Goal: Navigation & Orientation: Find specific page/section

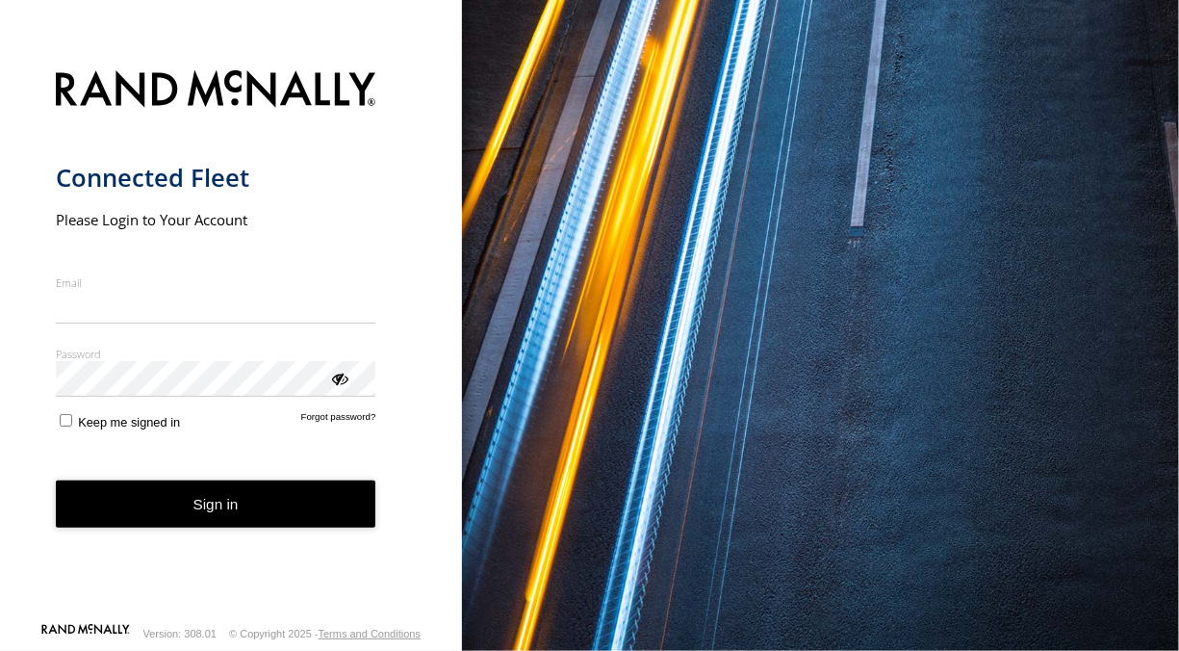
type input "**********"
click at [182, 494] on form "**********" at bounding box center [231, 340] width 351 height 563
click at [195, 510] on button "Sign in" at bounding box center [216, 503] width 321 height 47
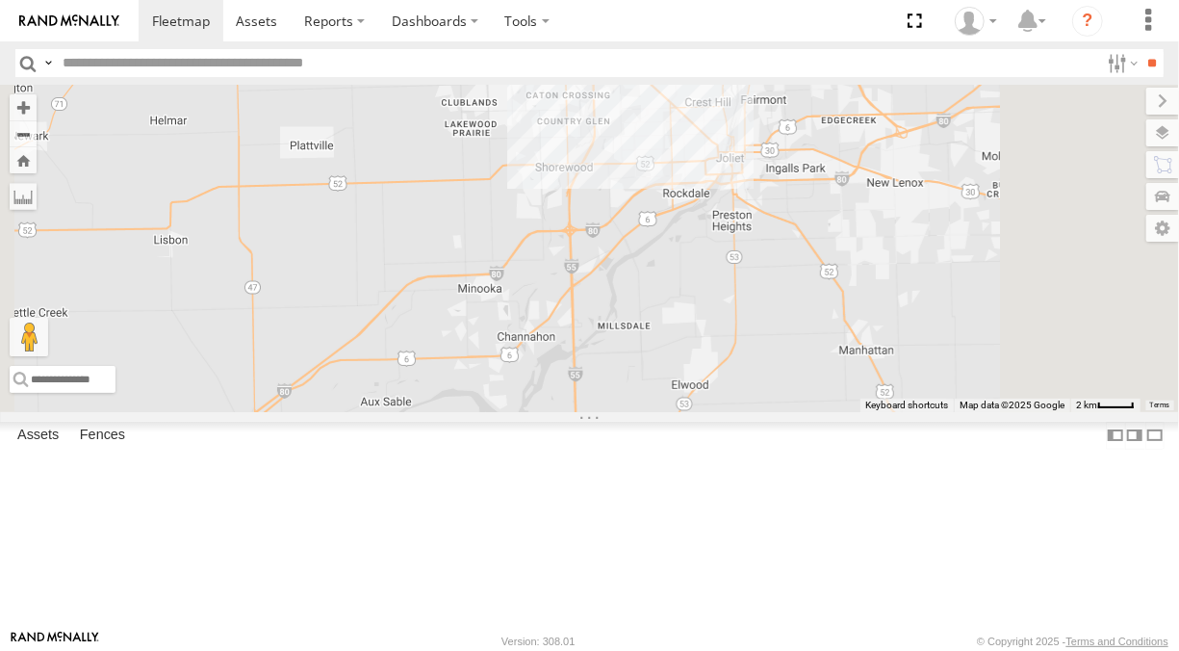
drag, startPoint x: 870, startPoint y: 277, endPoint x: 771, endPoint y: 563, distance: 302.6
click at [772, 411] on div "4449 127 6078 4448" at bounding box center [589, 248] width 1179 height 326
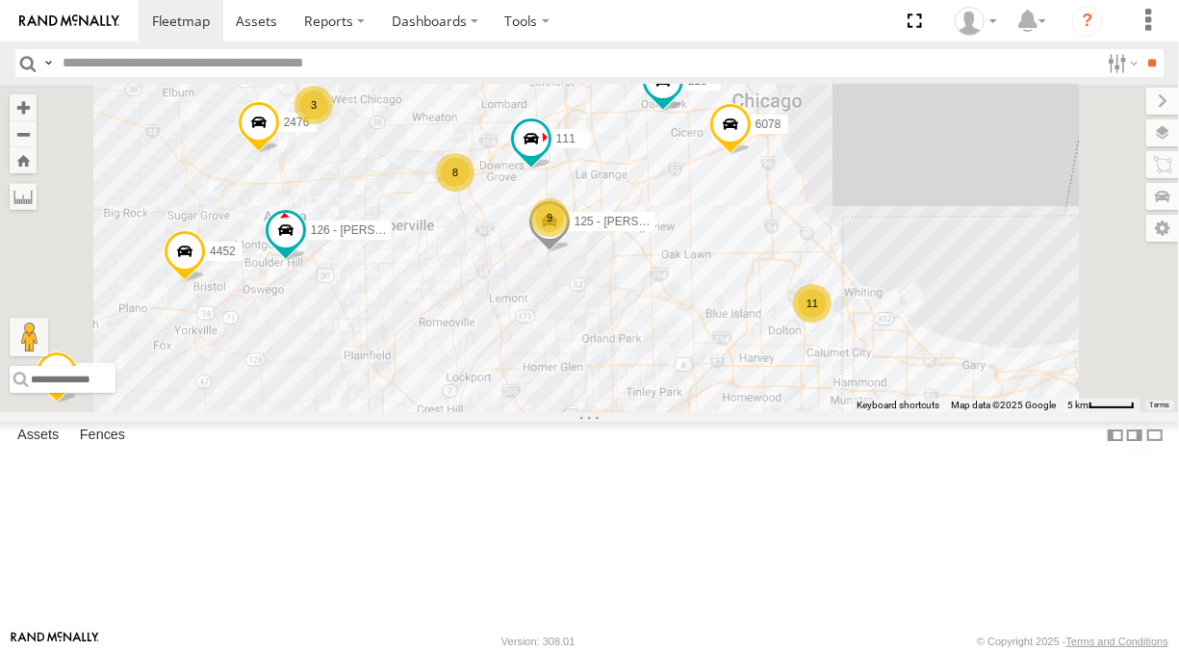
drag, startPoint x: 911, startPoint y: 283, endPoint x: 877, endPoint y: 453, distance: 173.7
click at [877, 411] on div "4449 127 6078 4448 126 - [PERSON_NAME] 4452 118 9 8 11 111 3 2476 2 125 - [PERS…" at bounding box center [589, 248] width 1179 height 326
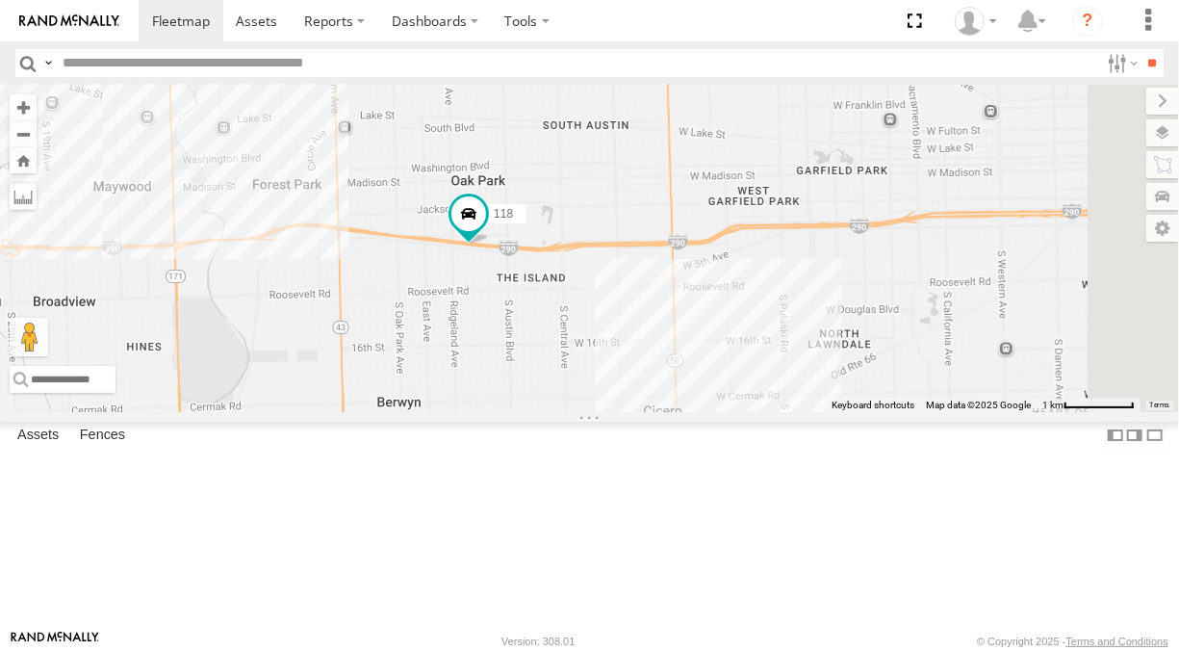
drag, startPoint x: 913, startPoint y: 424, endPoint x: 719, endPoint y: 239, distance: 268.3
click at [715, 240] on div "4449 127 6078 4448 126 - [PERSON_NAME] 4452 118 111 2476 125 - [PERSON_NAME]" at bounding box center [589, 248] width 1179 height 326
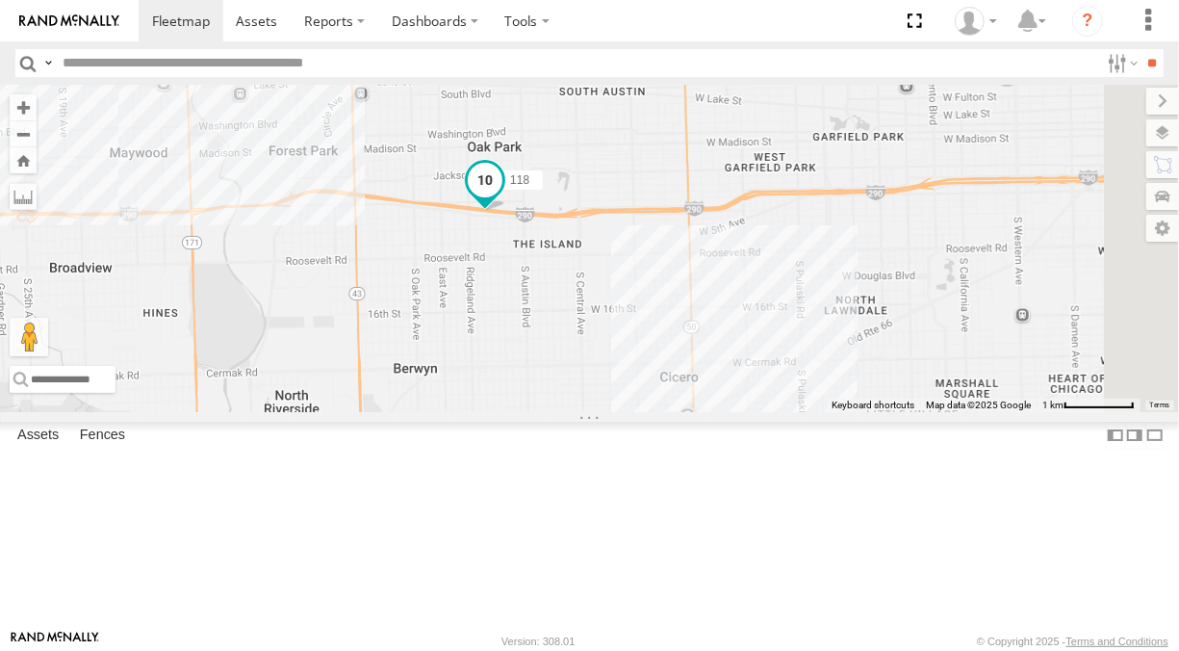
click at [502, 197] on span at bounding box center [485, 180] width 35 height 35
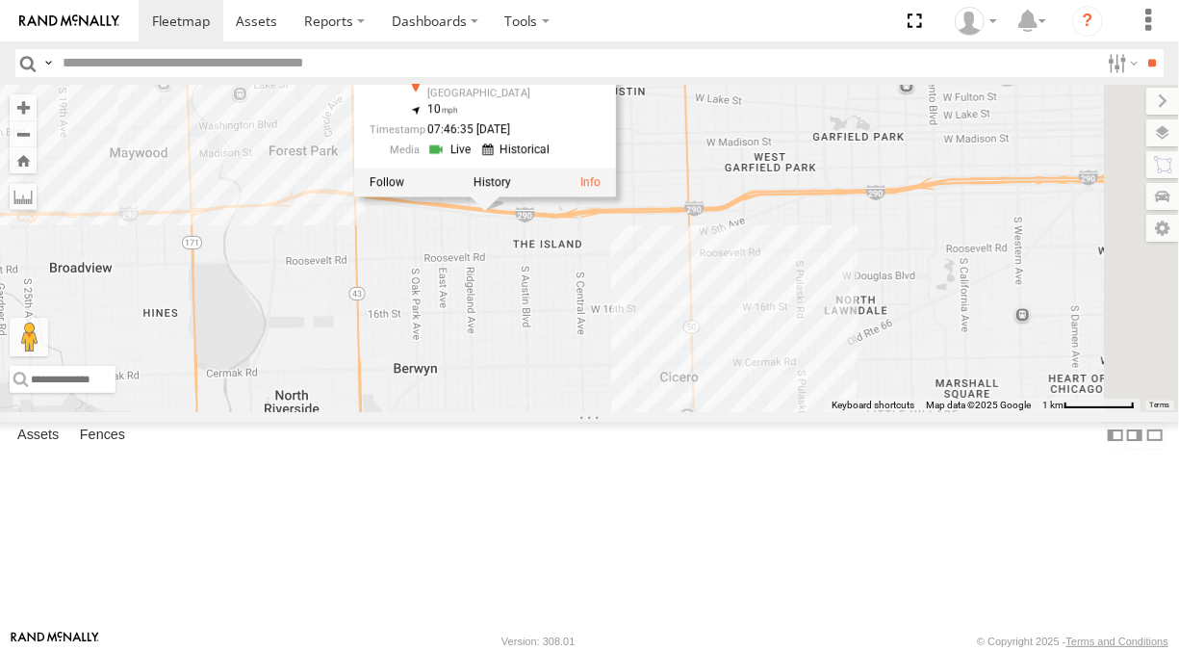
click at [476, 159] on link at bounding box center [451, 150] width 49 height 18
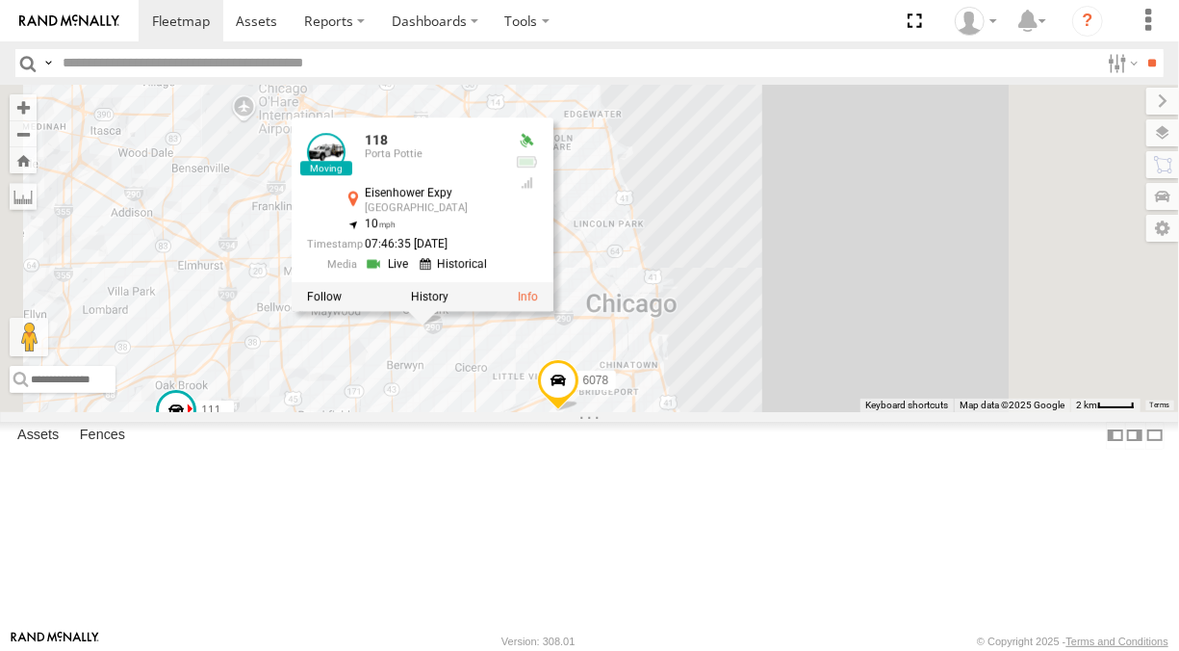
click at [932, 251] on div "4449 127 6078 4448 126 - [PERSON_NAME] F 4452 118 111 2476 125 - [PERSON_NAME] …" at bounding box center [589, 248] width 1179 height 326
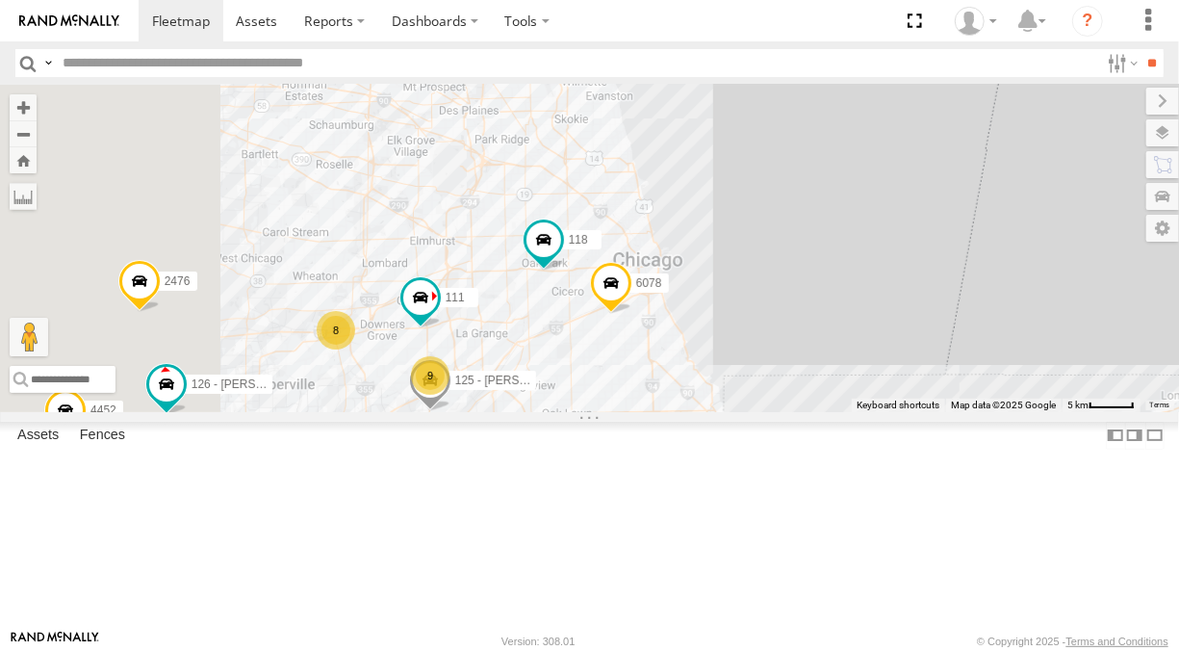
drag, startPoint x: 634, startPoint y: 503, endPoint x: 715, endPoint y: 408, distance: 125.0
click at [727, 411] on div "4449 127 6078 4448 126 - [PERSON_NAME] F 4452 118 111 2476 125 - [PERSON_NAME] …" at bounding box center [589, 248] width 1179 height 326
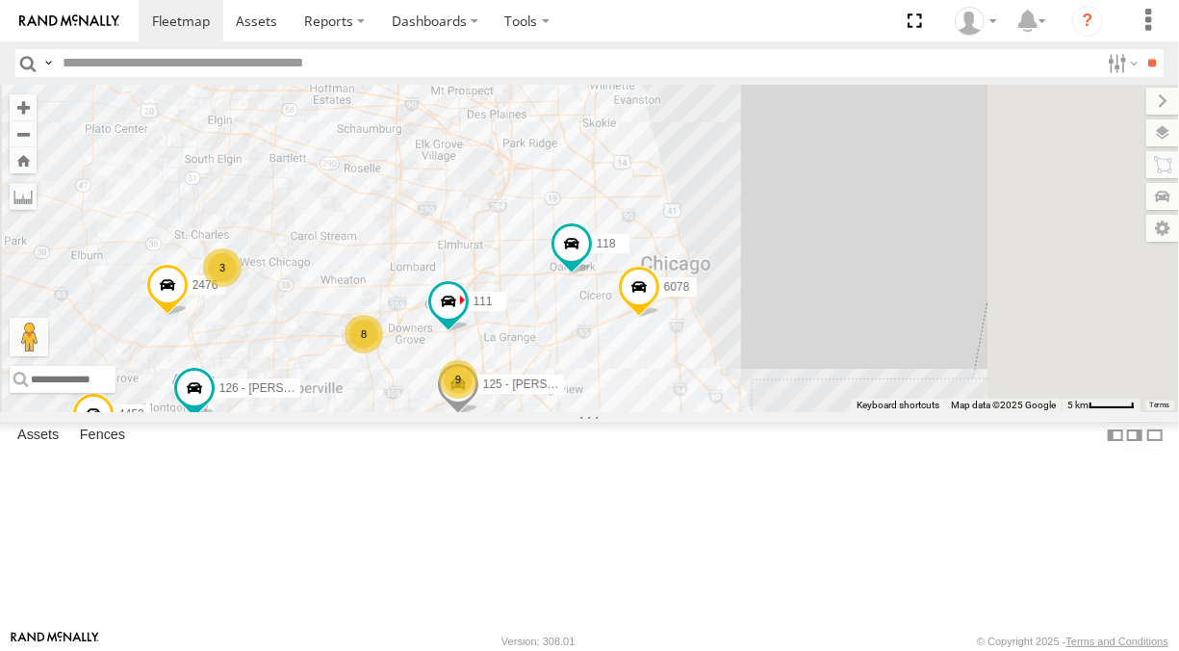
drag, startPoint x: 924, startPoint y: 368, endPoint x: 862, endPoint y: 402, distance: 71.5
click at [659, 318] on span at bounding box center [638, 292] width 42 height 52
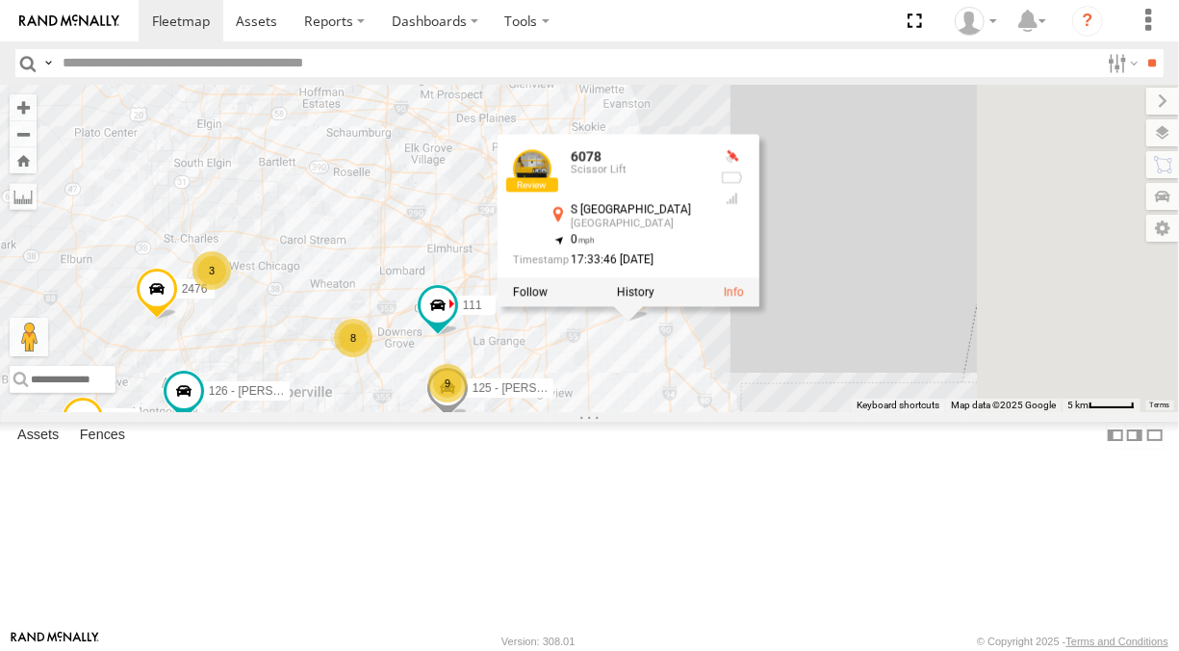
click at [1052, 229] on div "4449 127 6078 4448 126 - [PERSON_NAME] 4452 118 111 2476 125 - [PERSON_NAME] 9 …" at bounding box center [589, 248] width 1179 height 326
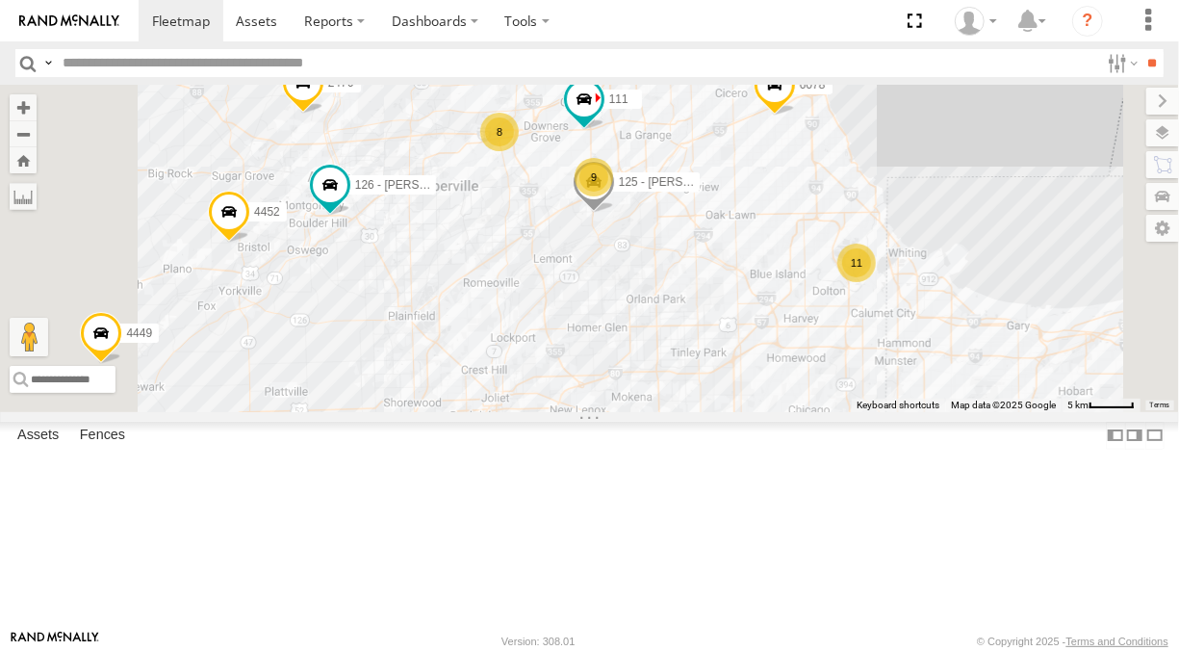
drag, startPoint x: 796, startPoint y: 448, endPoint x: 942, endPoint y: 244, distance: 251.1
click at [942, 244] on div "4449 127 6078 4448 126 - [PERSON_NAME] 4452 118 111 2476 125 - [PERSON_NAME] 9 …" at bounding box center [589, 248] width 1179 height 326
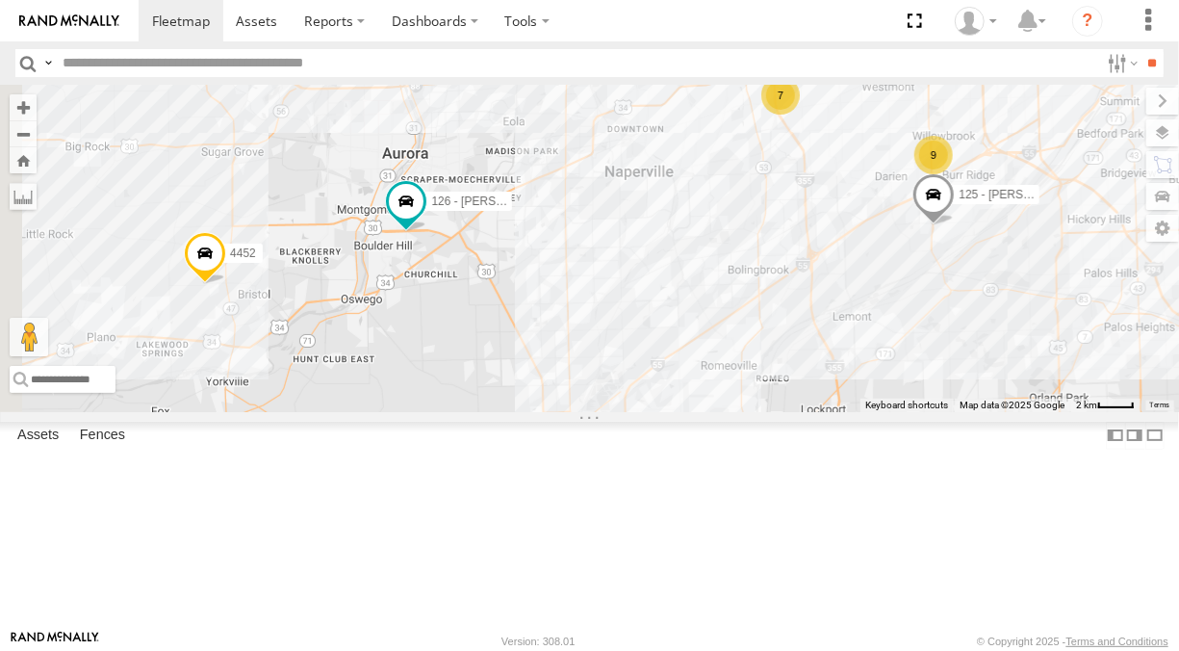
drag, startPoint x: 647, startPoint y: 301, endPoint x: 1039, endPoint y: 332, distance: 393.0
click at [1039, 332] on div "4449 127 6078 4448 126 - [PERSON_NAME] 4452 118 111 2476 125 - [PERSON_NAME] 9 …" at bounding box center [589, 248] width 1179 height 326
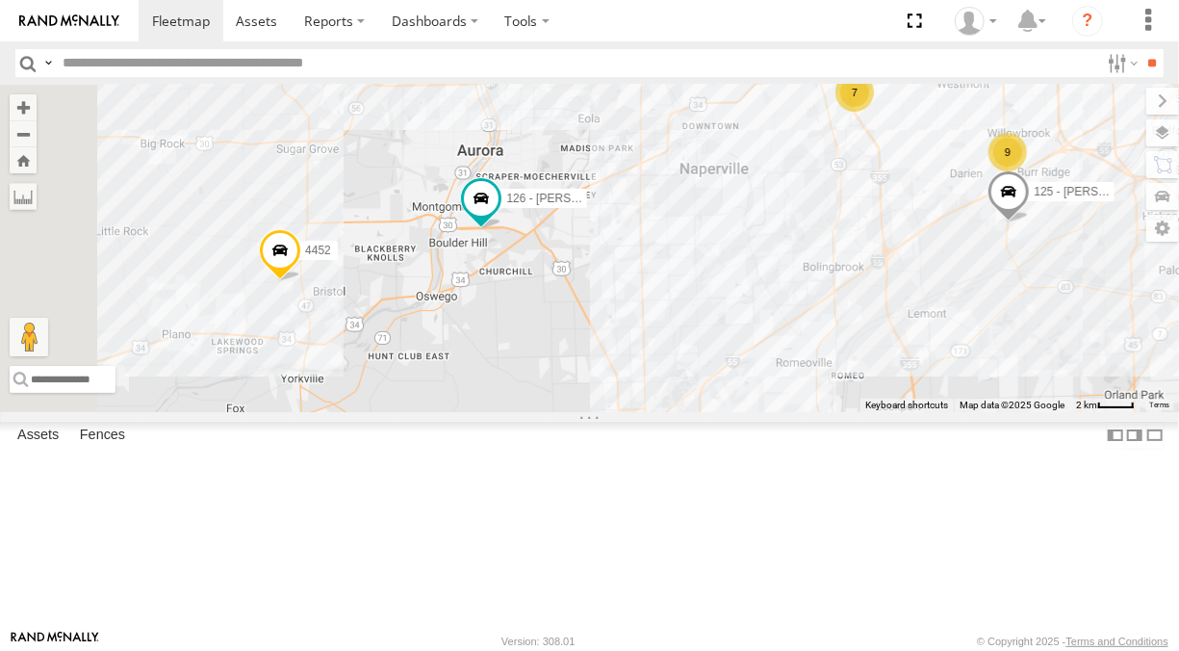
drag, startPoint x: 701, startPoint y: 381, endPoint x: 761, endPoint y: 357, distance: 65.2
click at [781, 375] on div "4449 127 6078 4448 126 - [PERSON_NAME] 4452 118 111 2476 125 - [PERSON_NAME] 9 …" at bounding box center [589, 248] width 1179 height 326
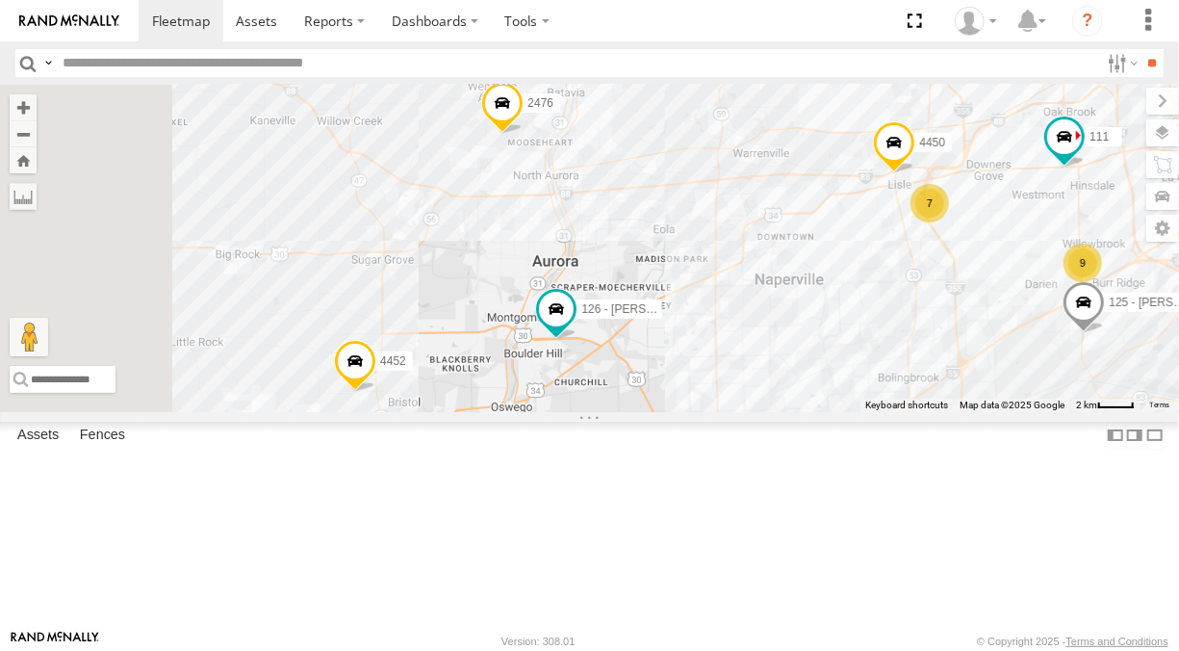
drag, startPoint x: 815, startPoint y: 212, endPoint x: 890, endPoint y: 327, distance: 137.8
click at [890, 327] on div "4449 127 6078 4448 126 - [PERSON_NAME] 4452 118 111 2476 125 - [PERSON_NAME] 9 …" at bounding box center [589, 248] width 1179 height 326
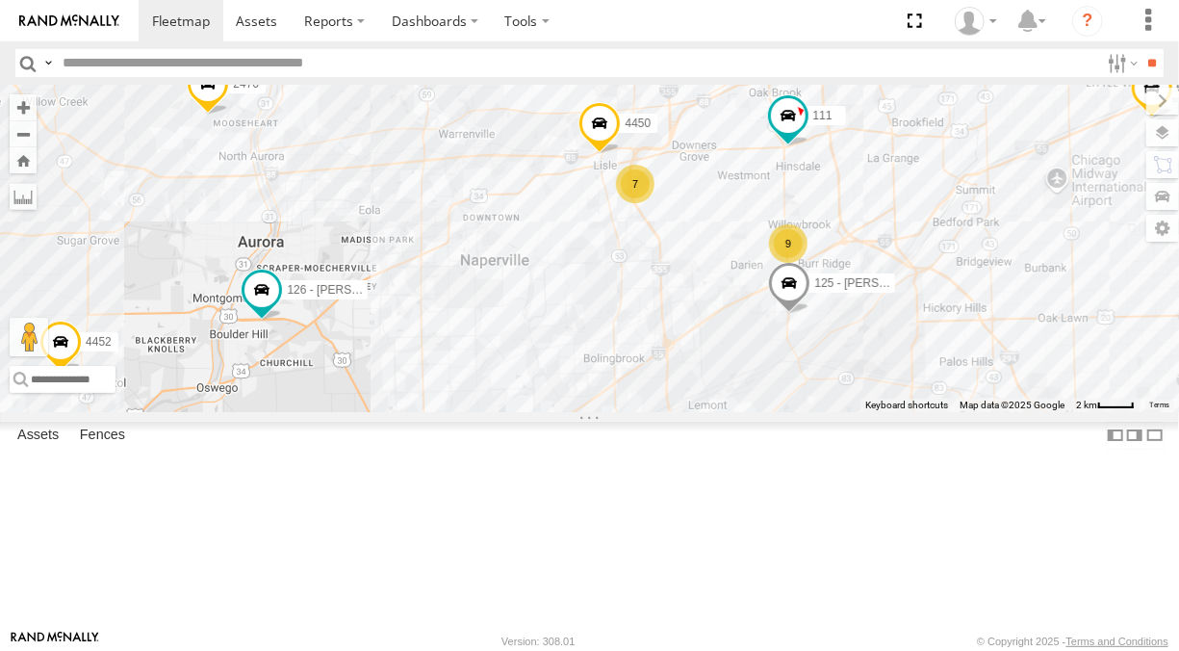
drag, startPoint x: 957, startPoint y: 354, endPoint x: 630, endPoint y: 337, distance: 326.8
click at [631, 337] on div "4449 127 6078 4448 126 - [PERSON_NAME] 4452 118 111 2476 125 - [PERSON_NAME] 9 …" at bounding box center [589, 248] width 1179 height 326
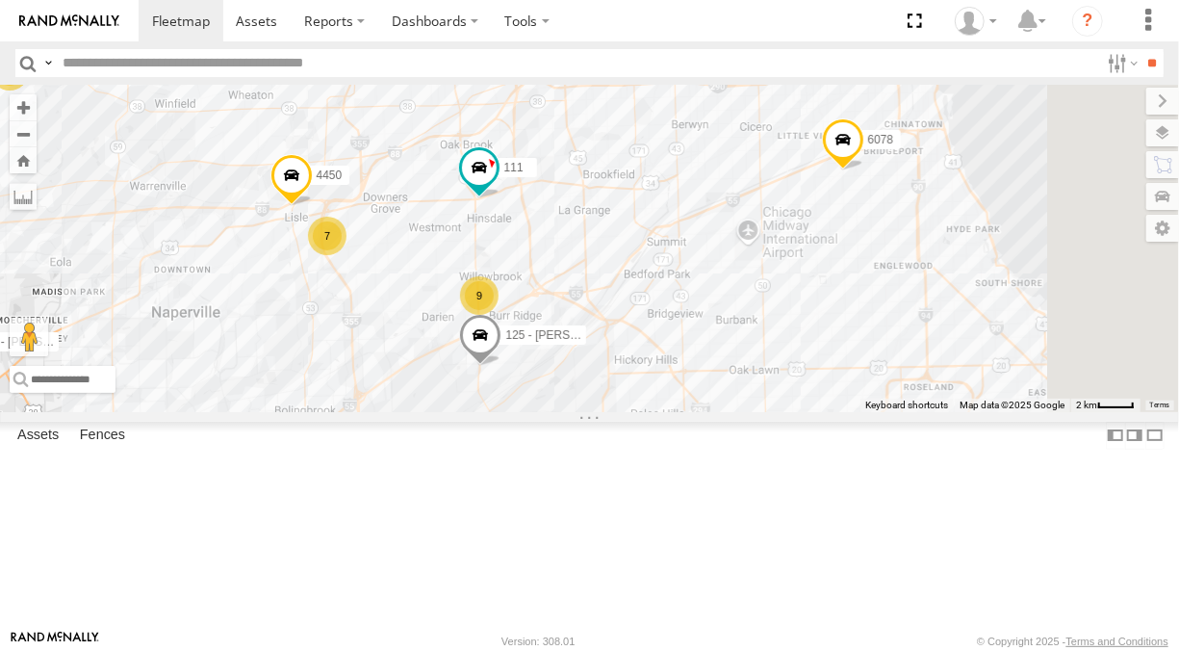
drag, startPoint x: 827, startPoint y: 380, endPoint x: 573, endPoint y: 422, distance: 257.5
click at [573, 411] on div "4449 127 6078 4448 126 - [PERSON_NAME] 4452 118 111 2476 125 - [PERSON_NAME] 9 …" at bounding box center [589, 248] width 1179 height 326
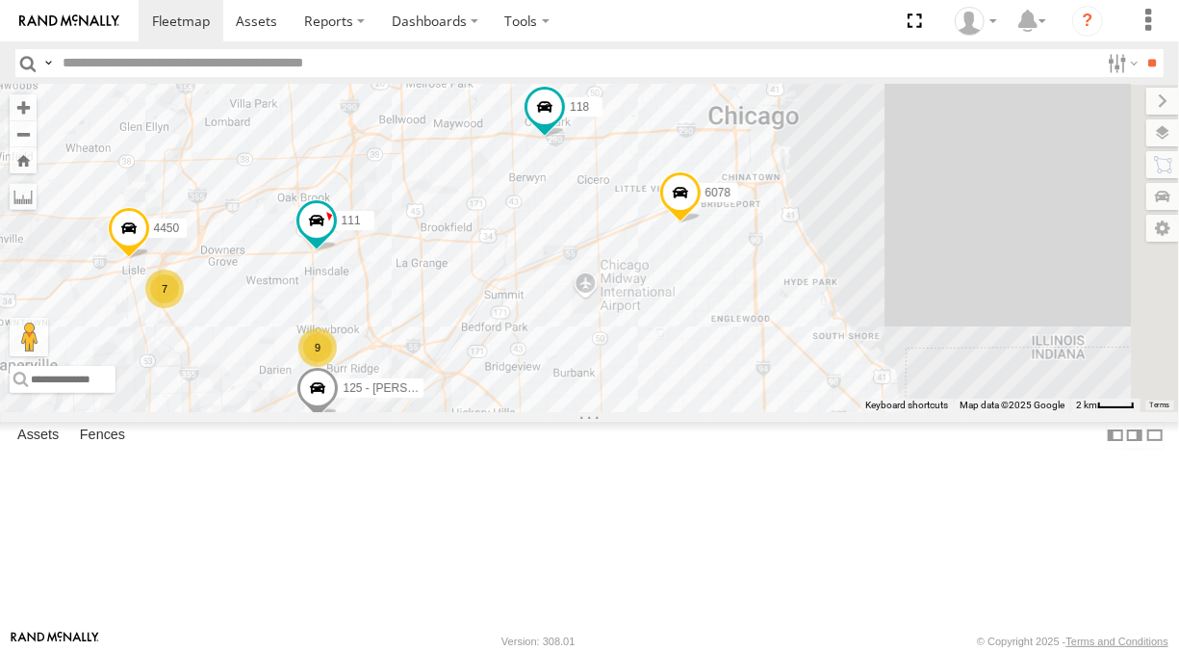
drag, startPoint x: 808, startPoint y: 356, endPoint x: 743, endPoint y: 364, distance: 65.0
click at [687, 396] on div "4449 127 6078 4448 126 - [PERSON_NAME] 4452 118 111 2476 125 - [PERSON_NAME] 9 …" at bounding box center [589, 248] width 1179 height 326
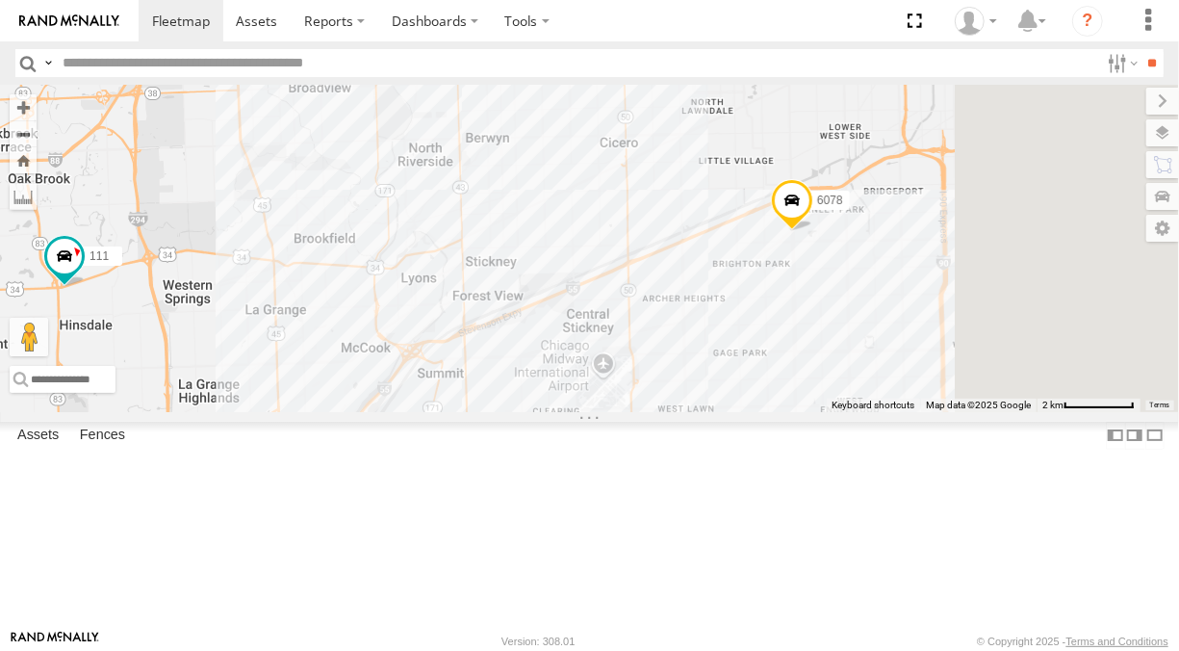
drag, startPoint x: 931, startPoint y: 433, endPoint x: 876, endPoint y: 419, distance: 56.7
click at [876, 411] on div "4449 127 6078 4448 126 - [PERSON_NAME] 4452 118 111 2476 125 - [PERSON_NAME] 44…" at bounding box center [589, 248] width 1179 height 326
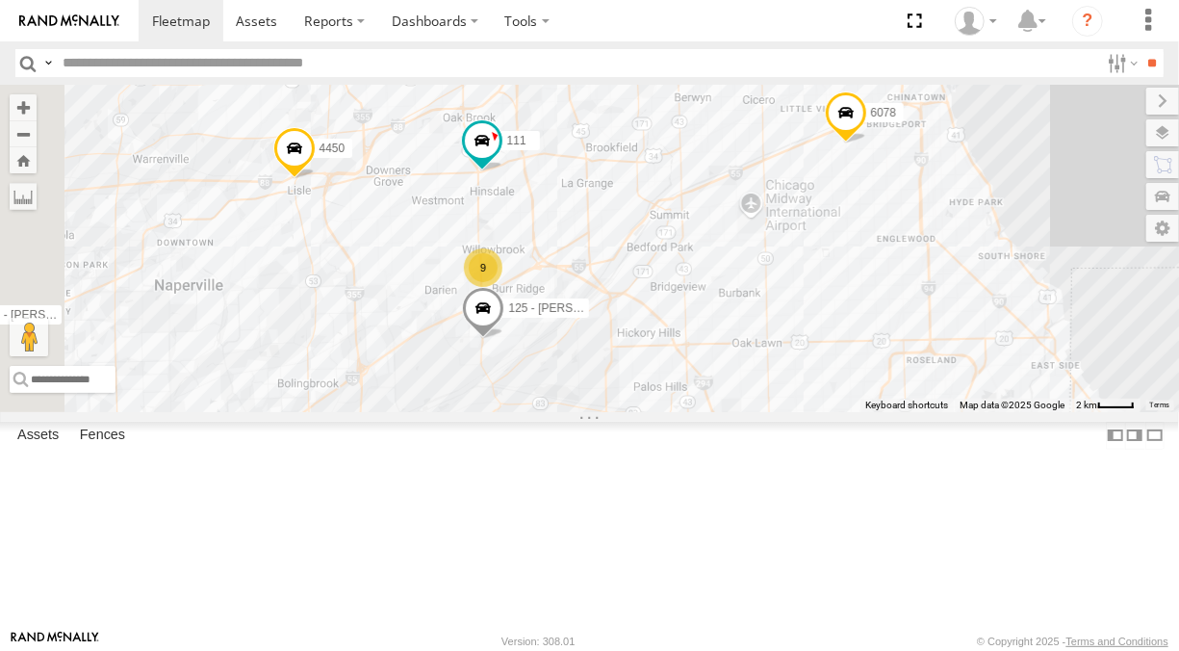
drag, startPoint x: 668, startPoint y: 316, endPoint x: 821, endPoint y: 221, distance: 179.8
click at [821, 221] on div "4449 127 6078 4448 126 - [PERSON_NAME] 4452 118 111 2476 125 - [PERSON_NAME] 44…" at bounding box center [589, 248] width 1179 height 326
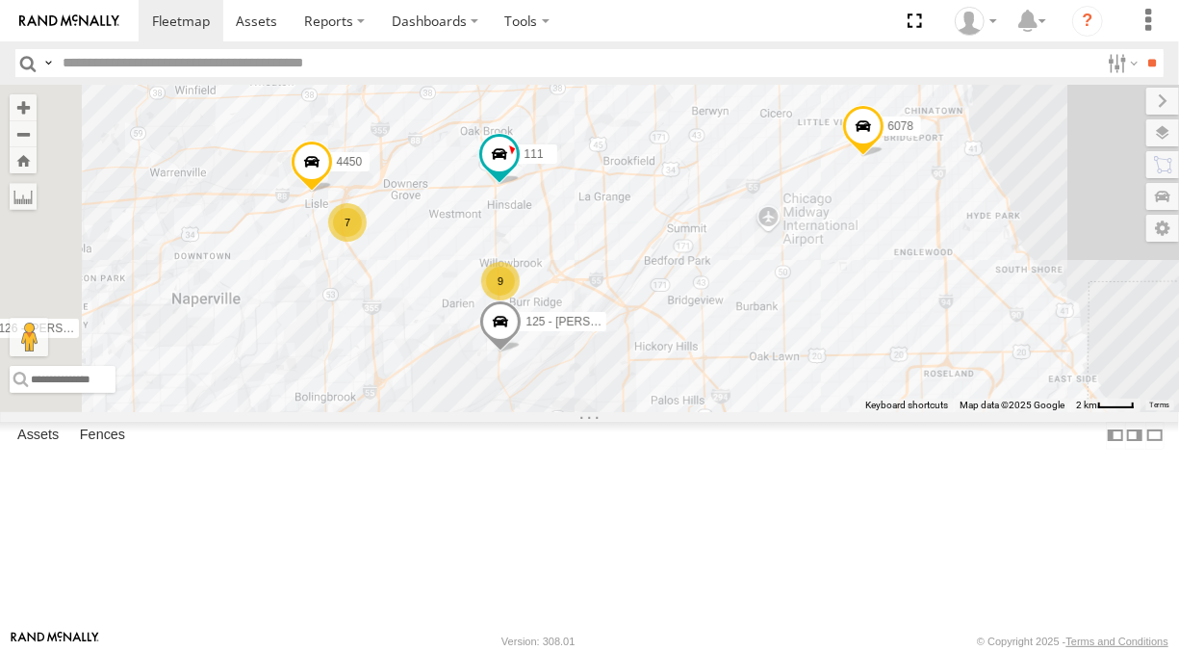
click at [0, 0] on div "122" at bounding box center [0, 0] width 0 height 0
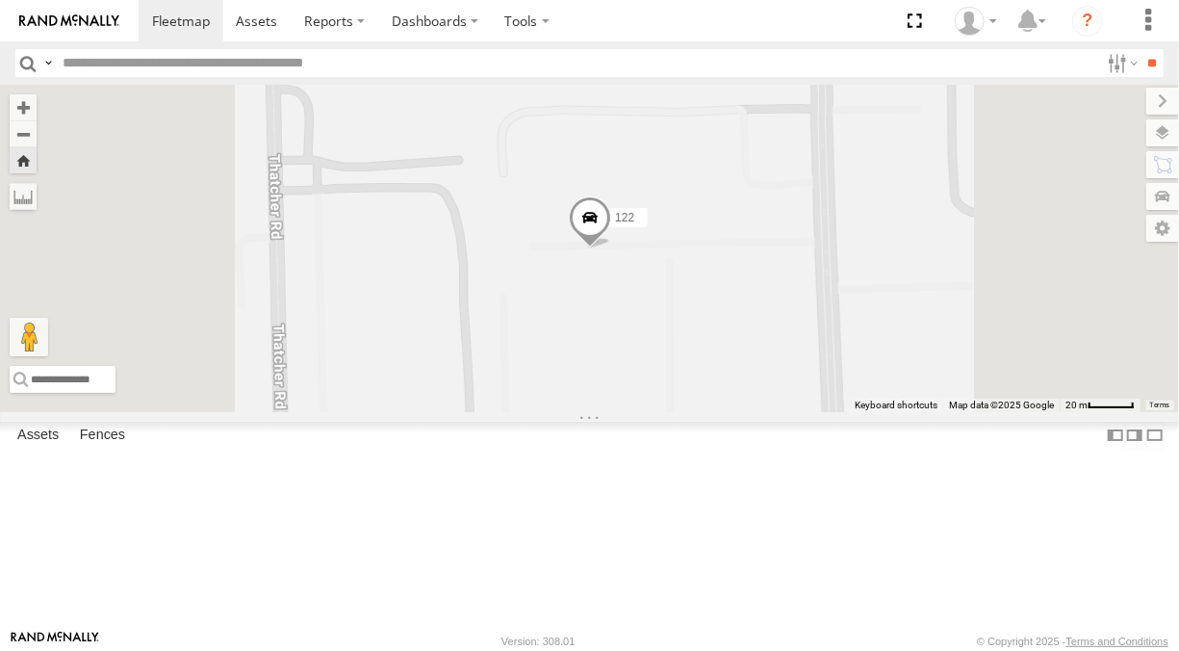
click at [611, 248] on span at bounding box center [590, 222] width 42 height 52
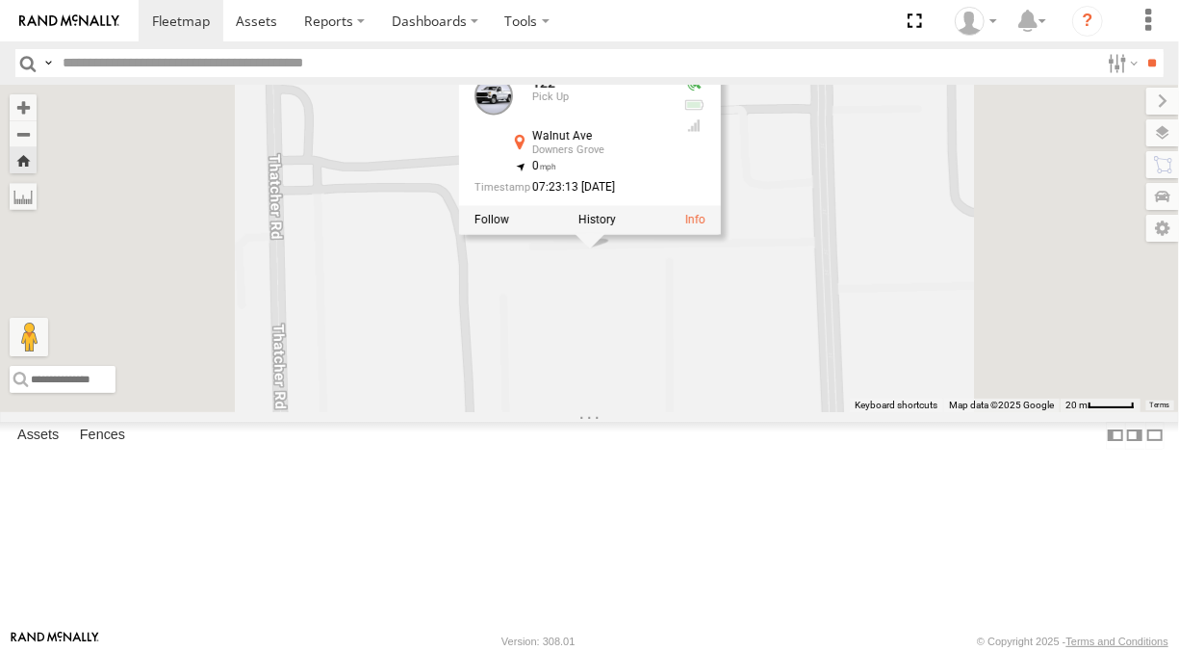
click at [0, 0] on div "Pick Up" at bounding box center [0, 0] width 0 height 0
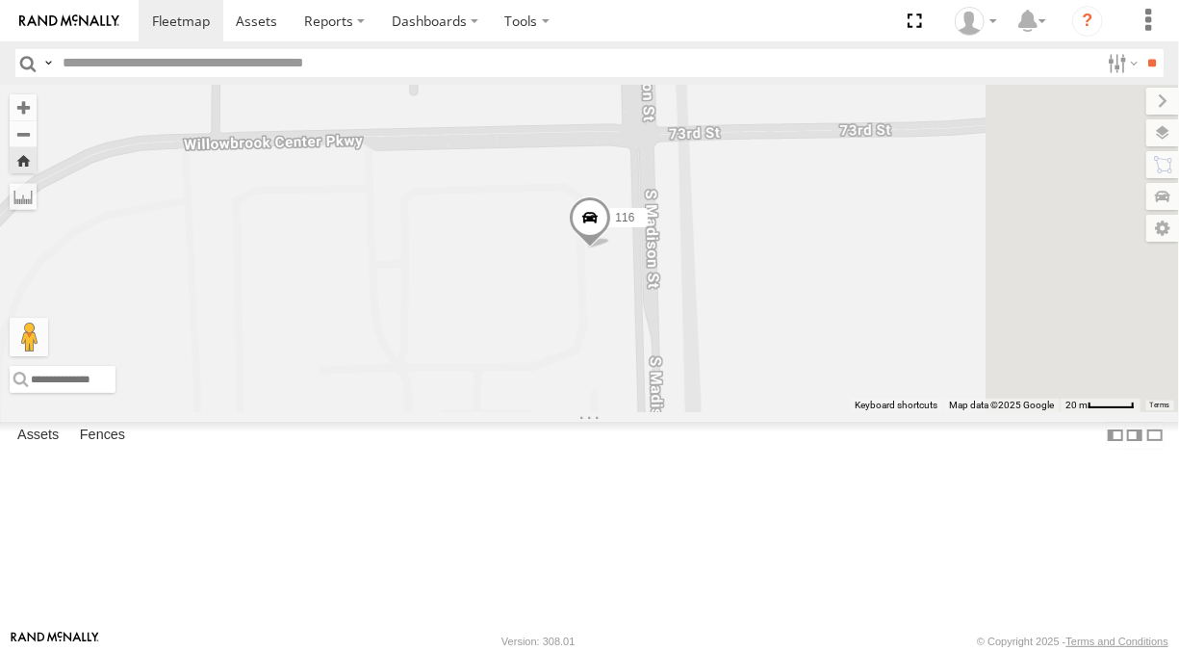
click at [0, 0] on span at bounding box center [0, 0] width 0 height 0
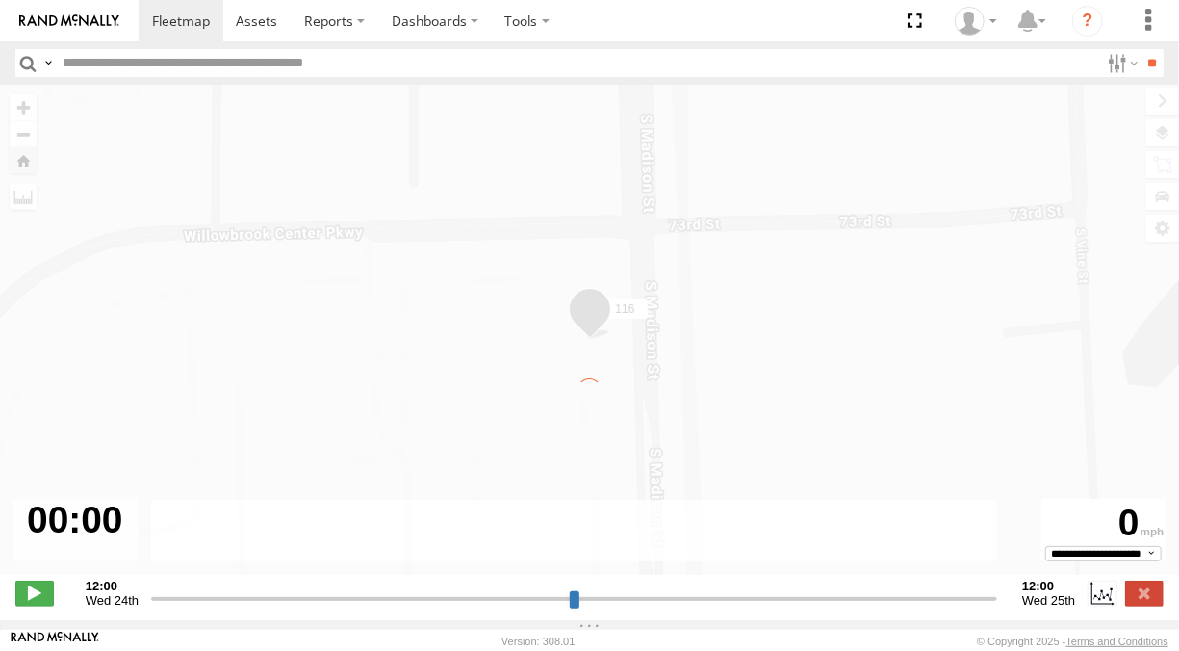
type input "**********"
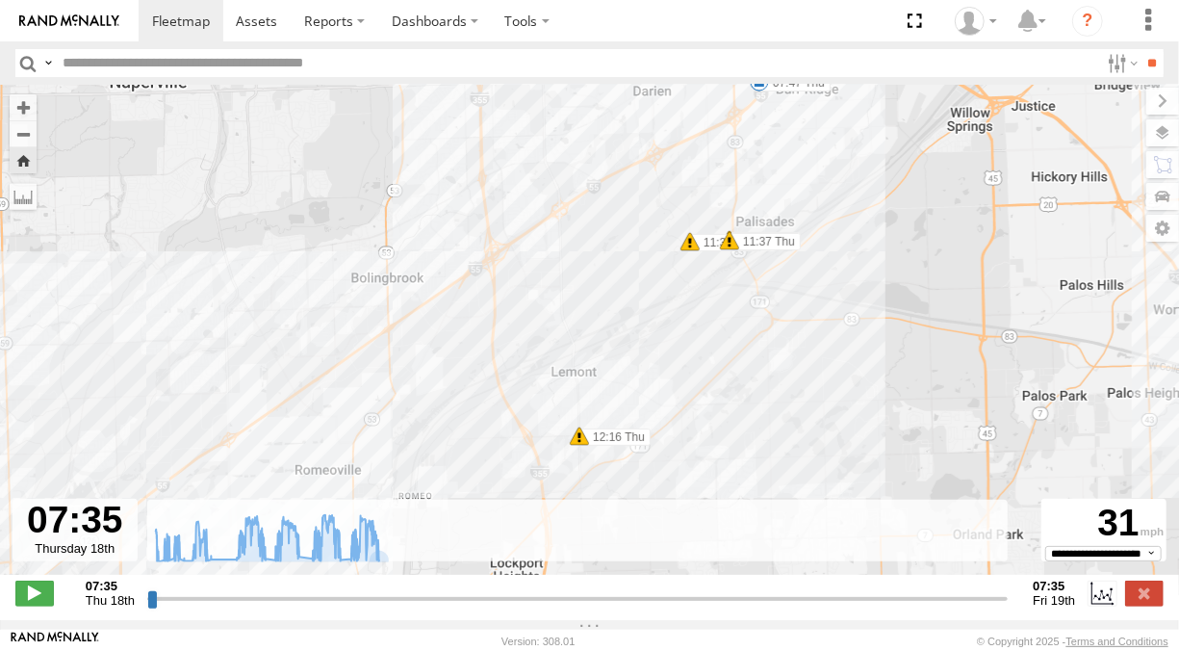
drag, startPoint x: 694, startPoint y: 426, endPoint x: 640, endPoint y: 241, distance: 193.4
click at [640, 241] on div "116 07:42 Thu 07:47 Thu 07:54 Thu 07:59 Thu 08:14 Thu 08:16 Thu 09:00 Thu 10:39…" at bounding box center [589, 340] width 1179 height 510
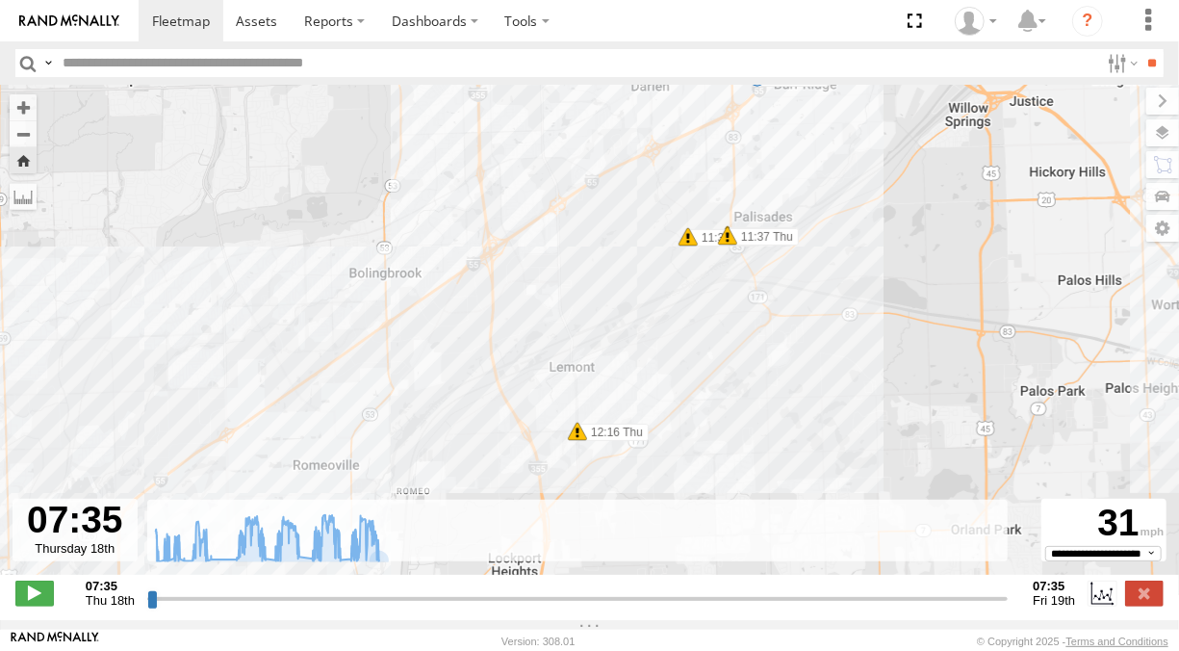
click at [572, 436] on span at bounding box center [577, 431] width 19 height 19
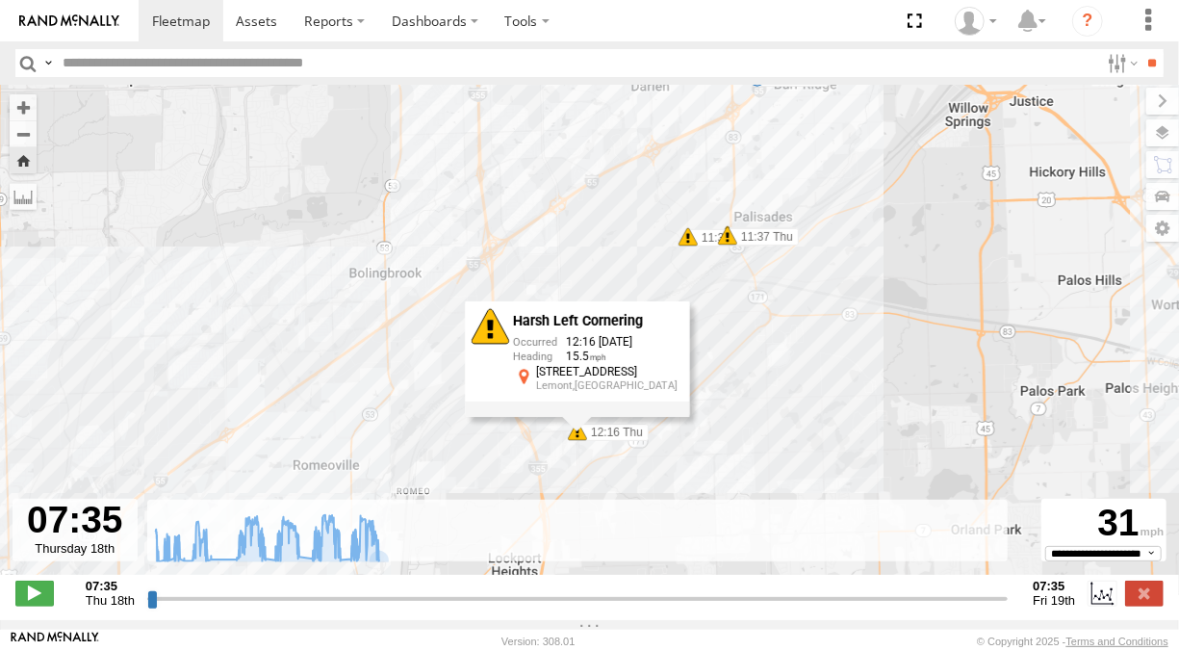
click at [685, 252] on div "116 07:42 Thu 07:47 Thu 07:54 Thu 07:59 Thu 08:14 Thu 08:16 Thu 09:00 Thu 10:39…" at bounding box center [589, 340] width 1179 height 510
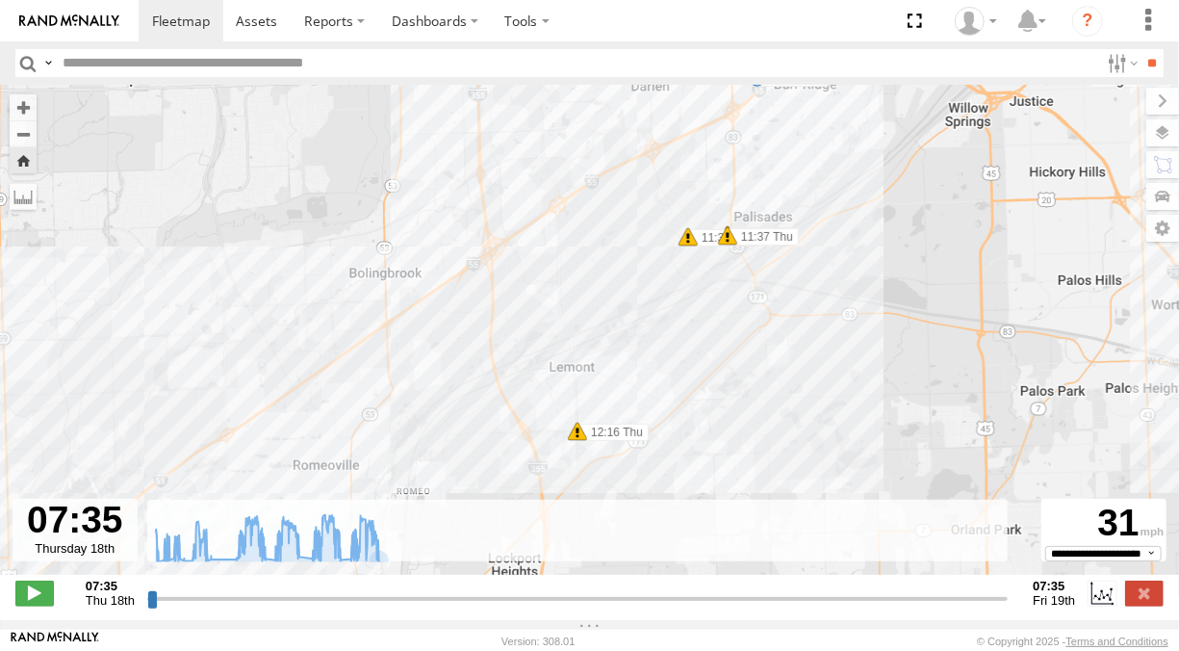
click at [685, 241] on span at bounding box center [688, 236] width 19 height 19
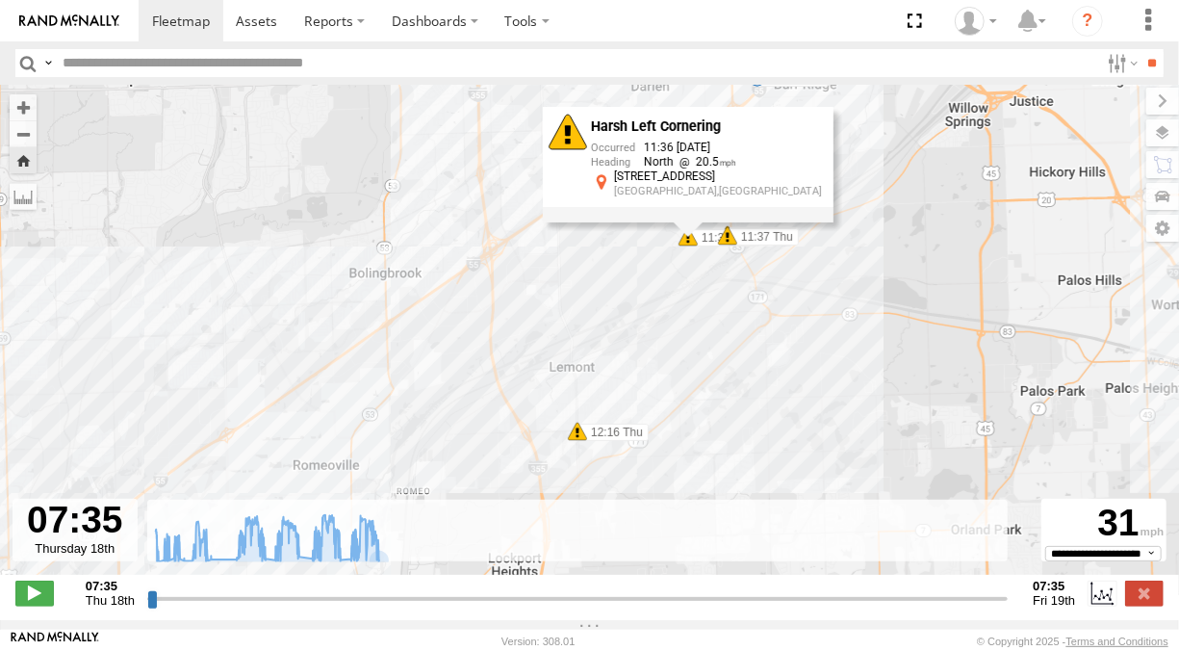
click at [729, 242] on span at bounding box center [727, 235] width 19 height 19
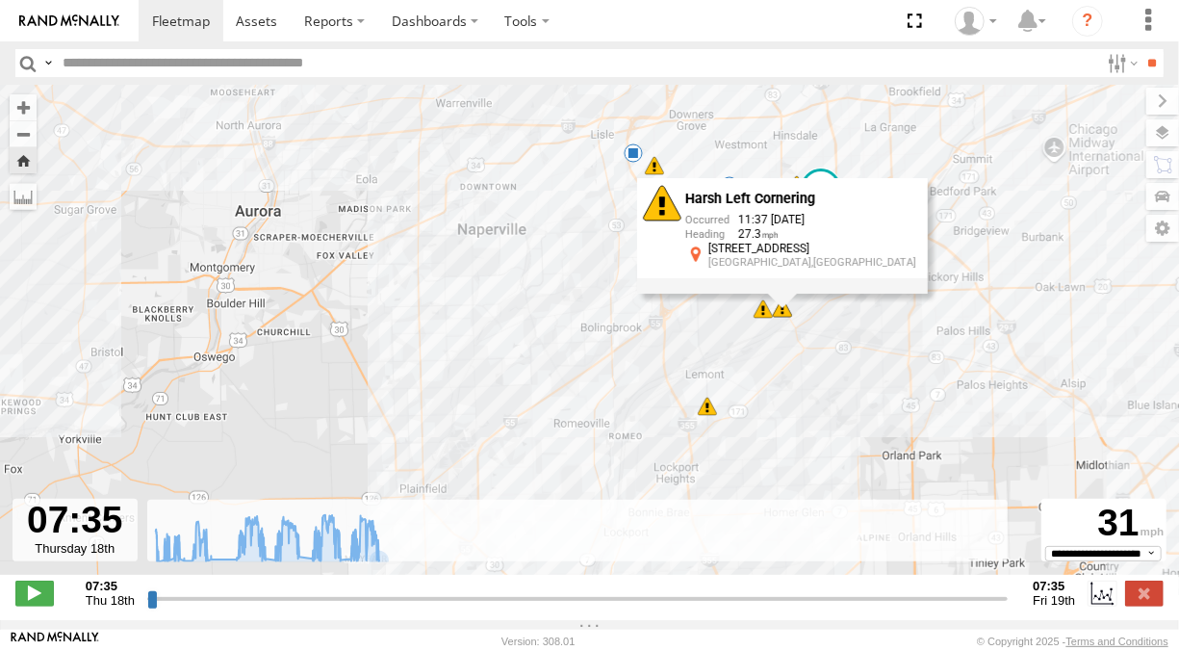
drag, startPoint x: 685, startPoint y: 241, endPoint x: 682, endPoint y: 325, distance: 84.8
click at [682, 325] on div "116 07:42 Thu 07:47 Thu 07:54 Thu 07:59 Thu 08:14 Thu 08:16 Thu 09:00 Thu 10:39…" at bounding box center [589, 340] width 1179 height 510
click at [652, 168] on span at bounding box center [654, 165] width 19 height 19
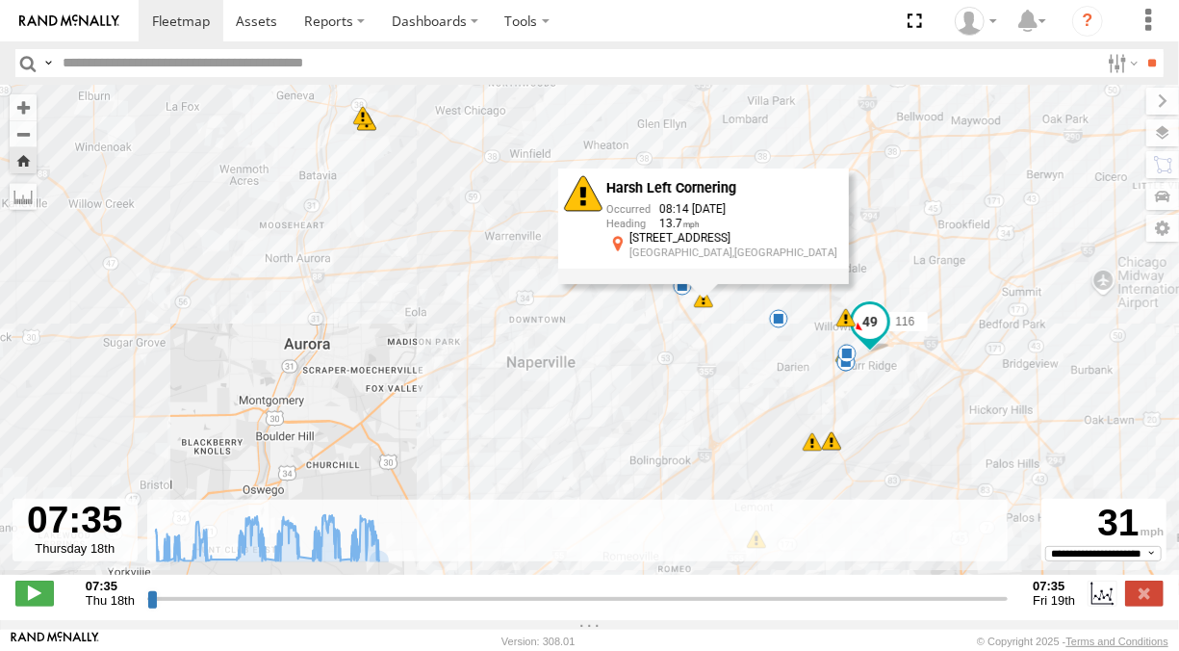
drag, startPoint x: 689, startPoint y: 287, endPoint x: 736, endPoint y: 379, distance: 103.8
click at [734, 417] on div "116 07:42 Thu 07:47 Thu 07:54 Thu 07:59 Thu 08:14 Thu 08:16 Thu 09:00 Thu 10:39…" at bounding box center [589, 340] width 1179 height 510
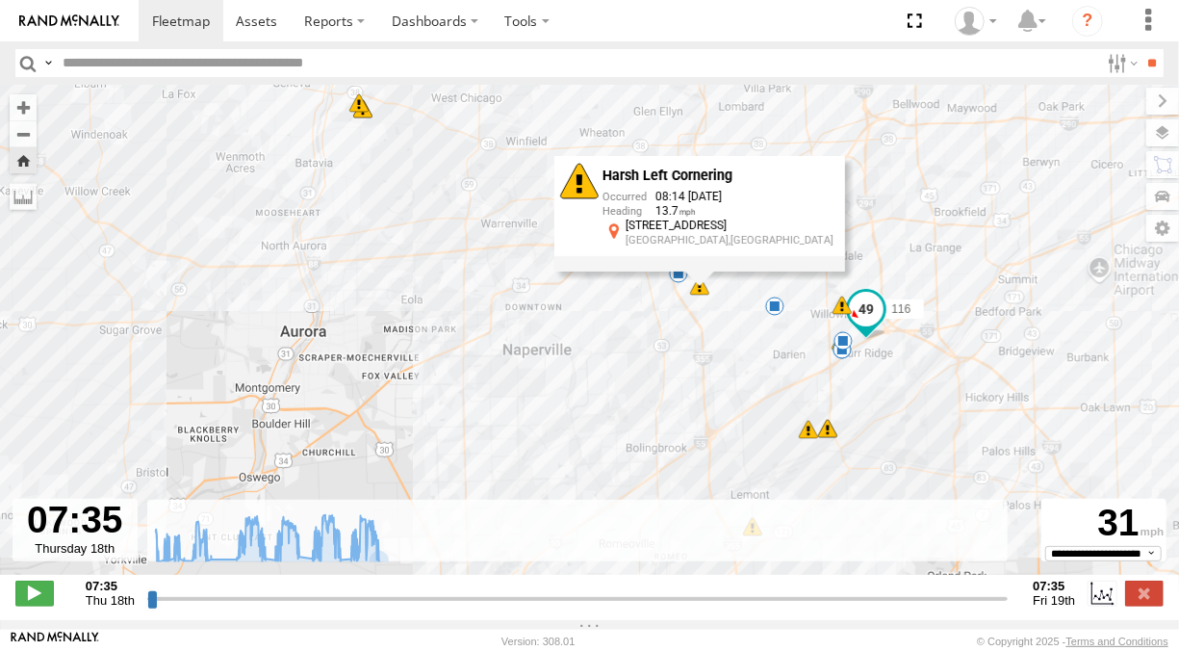
click at [836, 306] on span at bounding box center [842, 305] width 19 height 19
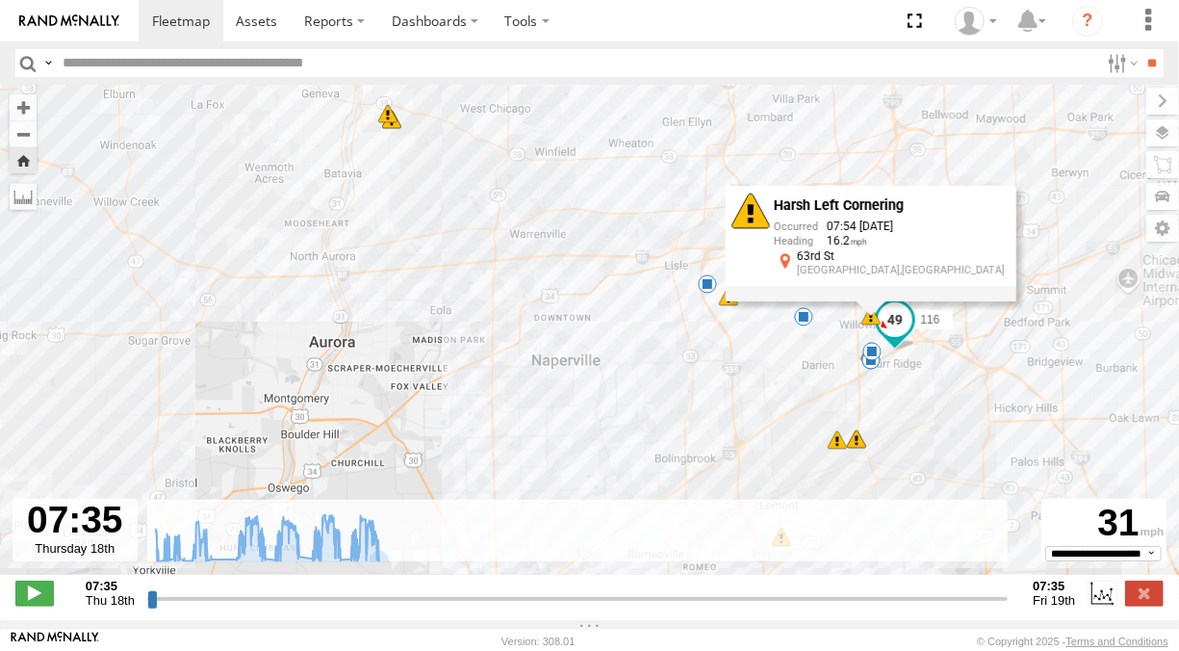
drag, startPoint x: 518, startPoint y: 214, endPoint x: 705, endPoint y: 277, distance: 197.3
click at [705, 277] on div "116 07:42 Thu 07:47 Thu 07:54 Thu 07:59 Thu 08:14 Thu 08:16 Thu 09:00 Thu 10:39…" at bounding box center [589, 340] width 1179 height 510
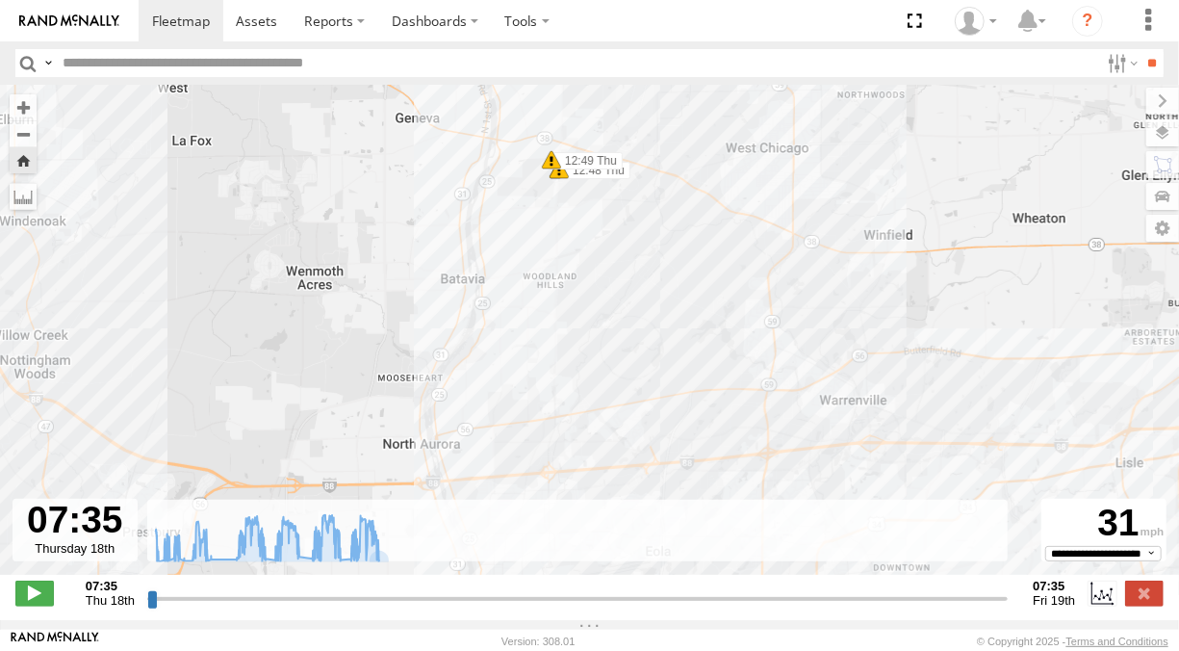
click at [552, 166] on span at bounding box center [551, 159] width 19 height 19
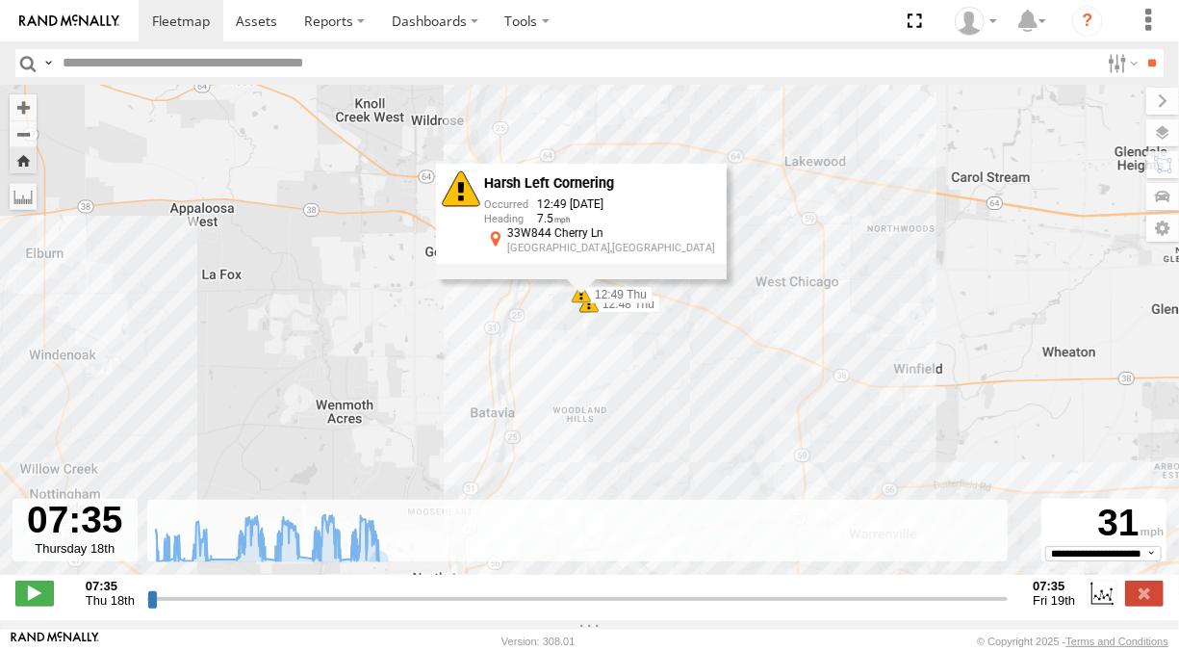
drag, startPoint x: 632, startPoint y: 250, endPoint x: 660, endPoint y: 375, distance: 128.2
click at [660, 376] on div "116 07:42 Thu 07:47 Thu 07:54 Thu 07:59 Thu 08:14 Thu 08:16 Thu 09:00 Thu 10:39…" at bounding box center [589, 340] width 1179 height 510
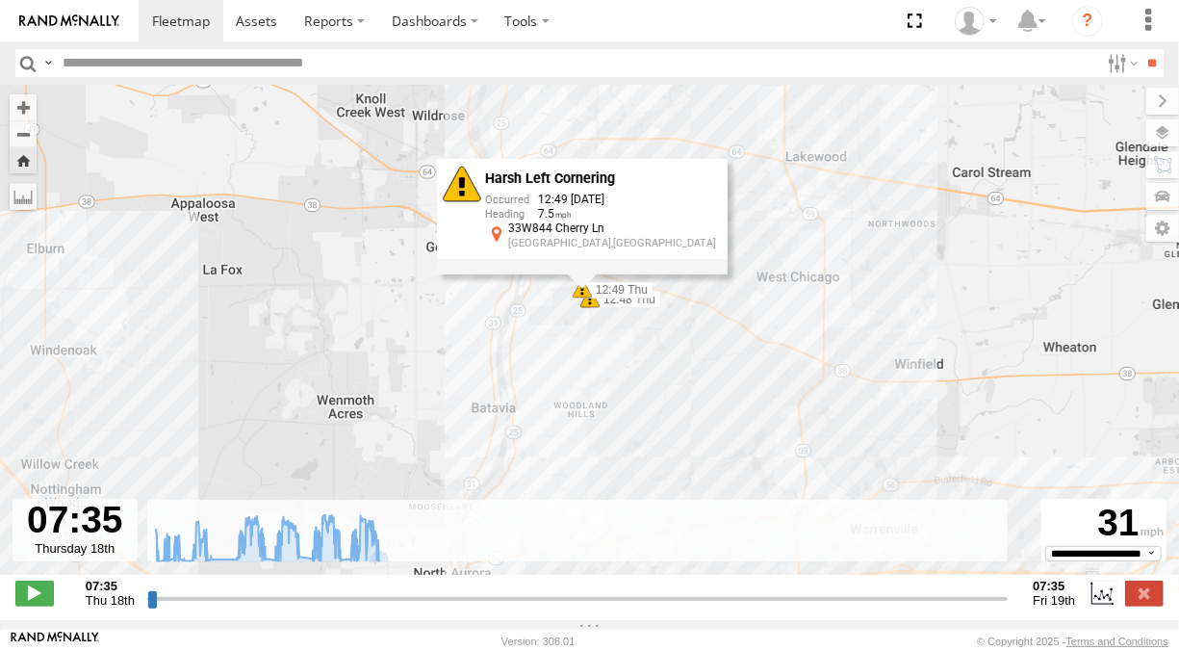
click at [593, 274] on div "Harsh Left Cornering 12:49 [DATE] 7.5 33W844 [GEOGRAPHIC_DATA],[GEOGRAPHIC_DATA]" at bounding box center [582, 217] width 291 height 116
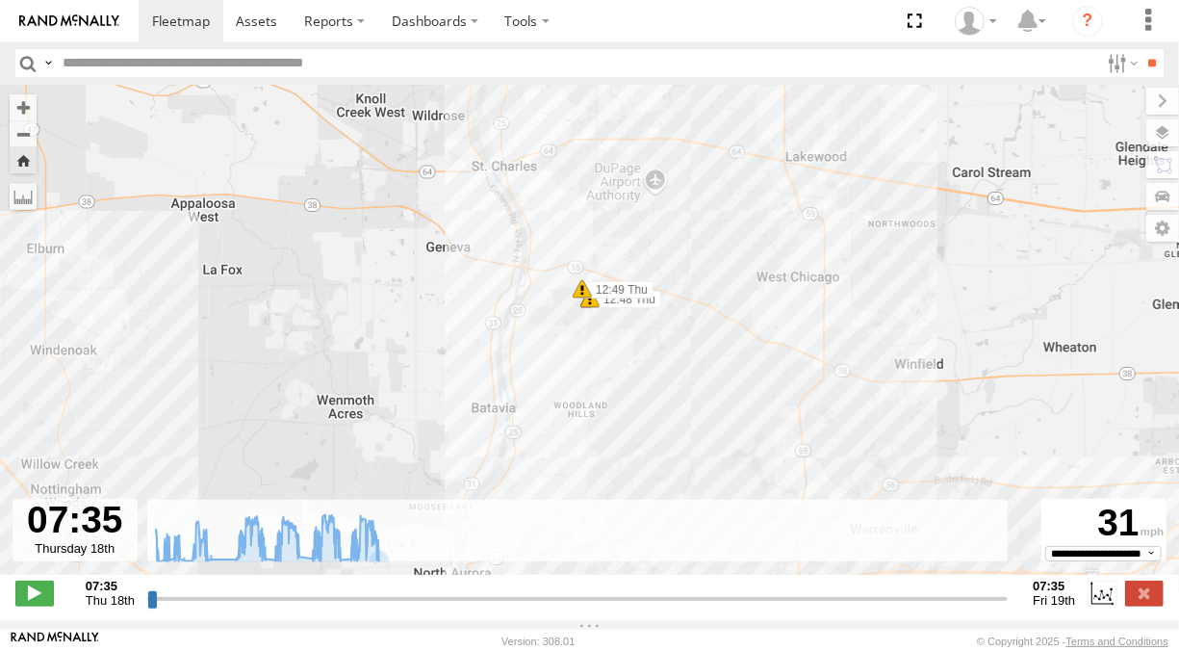
click at [593, 303] on span at bounding box center [589, 298] width 19 height 19
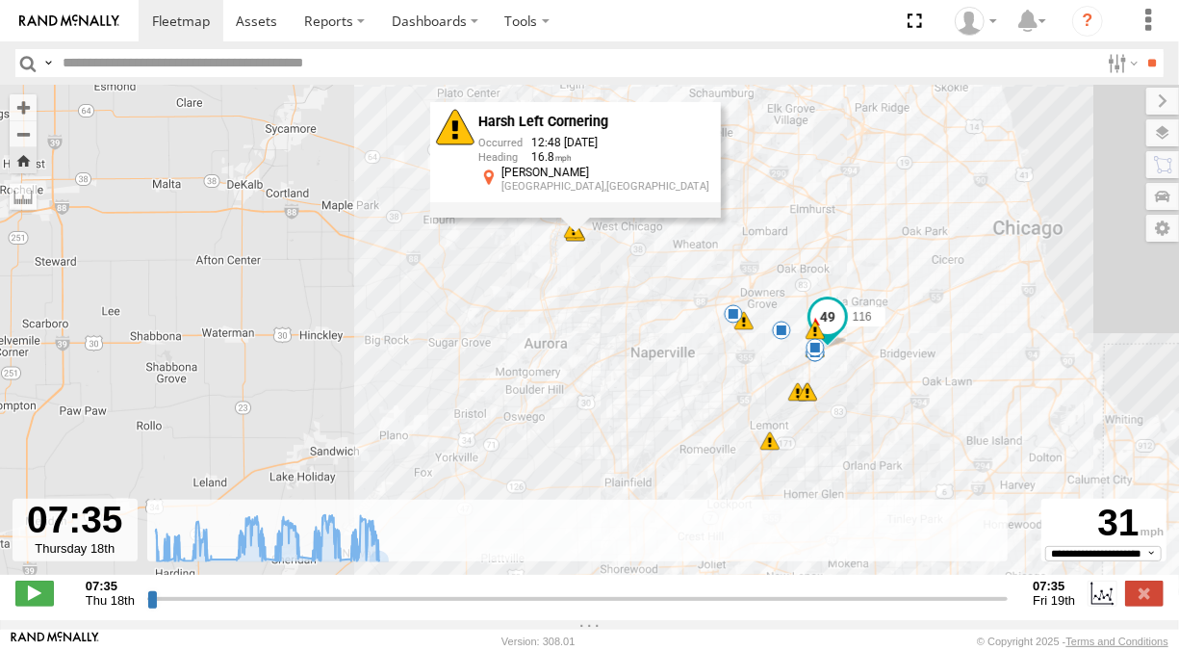
drag, startPoint x: 862, startPoint y: 388, endPoint x: 625, endPoint y: 349, distance: 239.9
click at [625, 349] on div "116 07:42 Thu 07:47 Thu 07:54 Thu 07:59 Thu 08:14 Thu 08:16 Thu 09:00 Thu 10:39…" at bounding box center [589, 340] width 1179 height 510
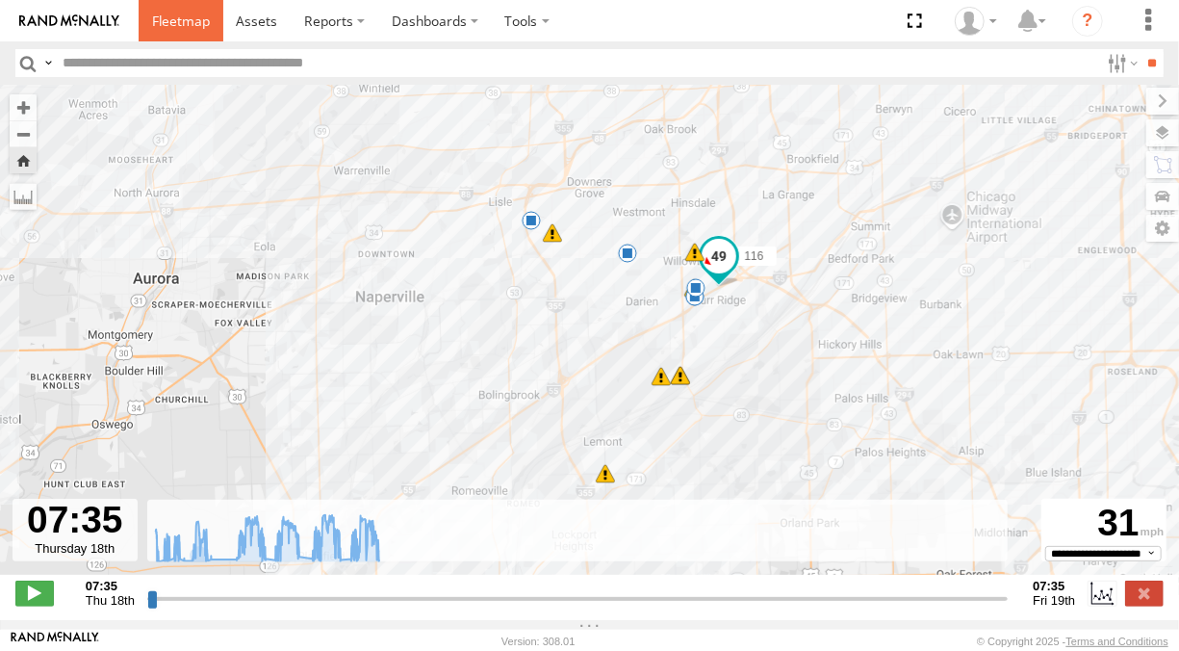
click at [178, 16] on span at bounding box center [181, 21] width 58 height 18
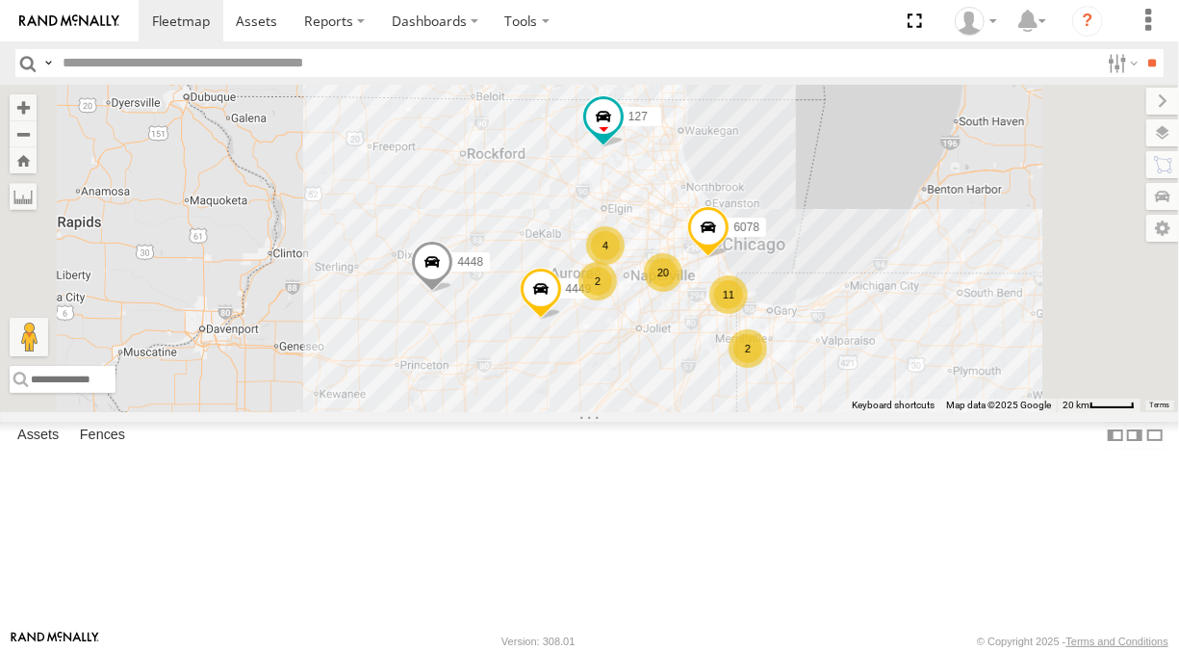
click at [0, 0] on link at bounding box center [0, 0] width 0 height 0
click at [0, 0] on span at bounding box center [0, 0] width 0 height 0
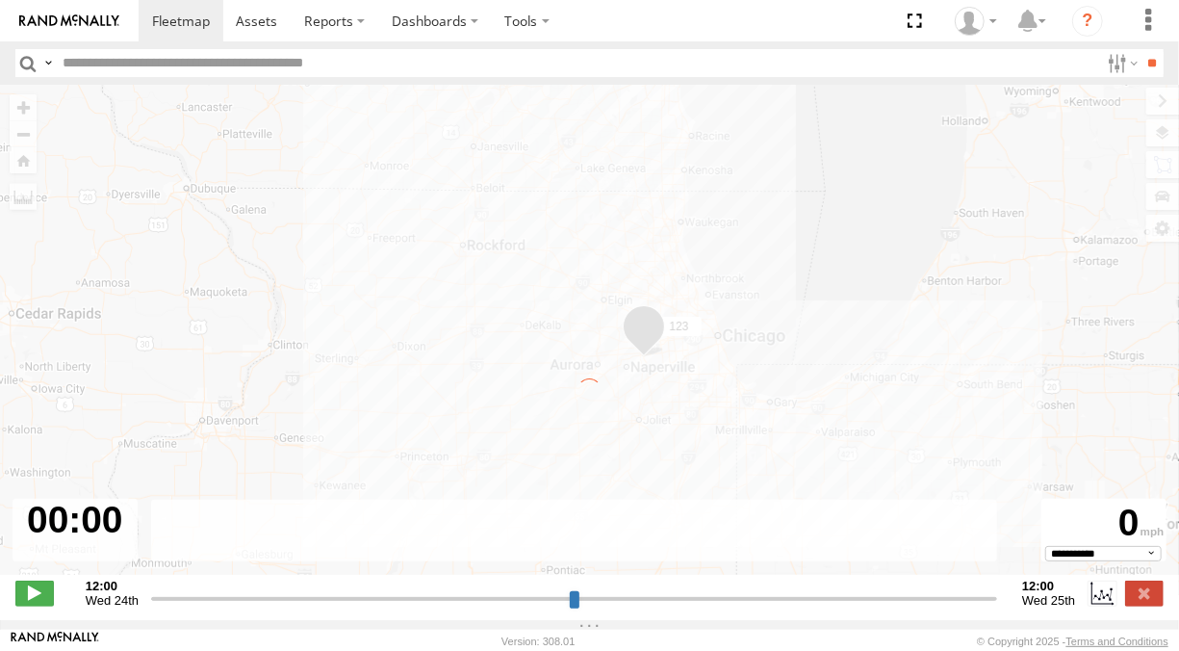
type input "**********"
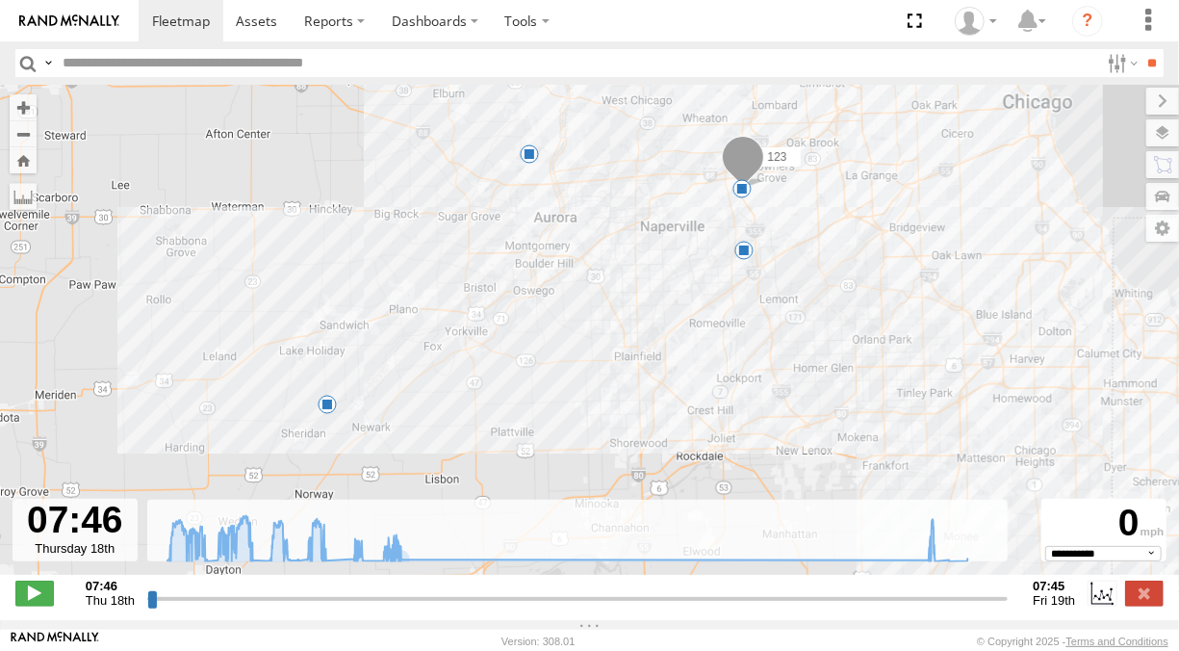
click at [745, 253] on span at bounding box center [743, 250] width 19 height 19
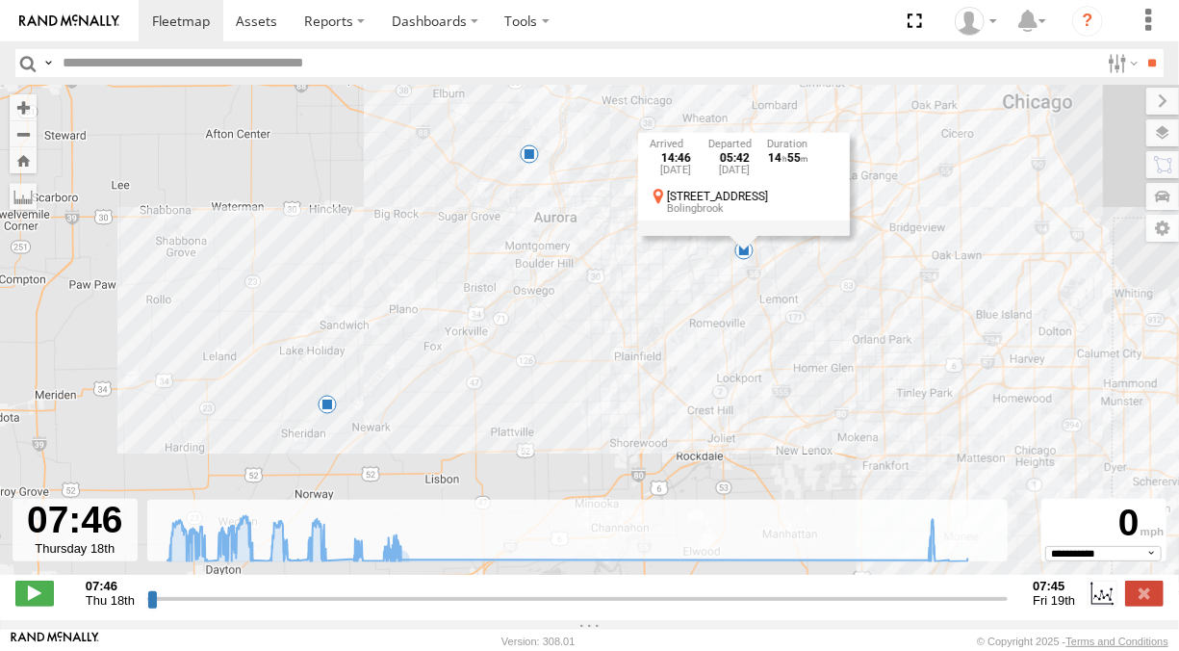
click at [687, 280] on div "123 09:17 Thu 11:53 Thu 14:46 Thu 12 14:46 Thu 18th Sep 05:42 Fri 19th Sep 14 5…" at bounding box center [589, 340] width 1179 height 510
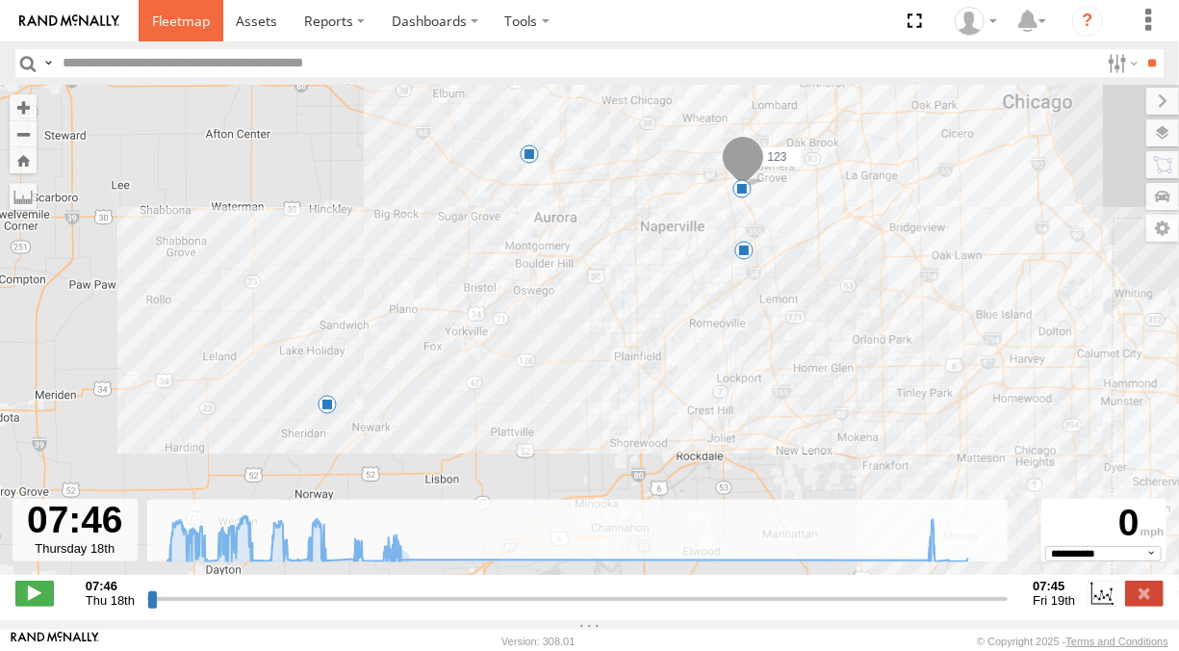
click at [188, 21] on span at bounding box center [181, 21] width 58 height 18
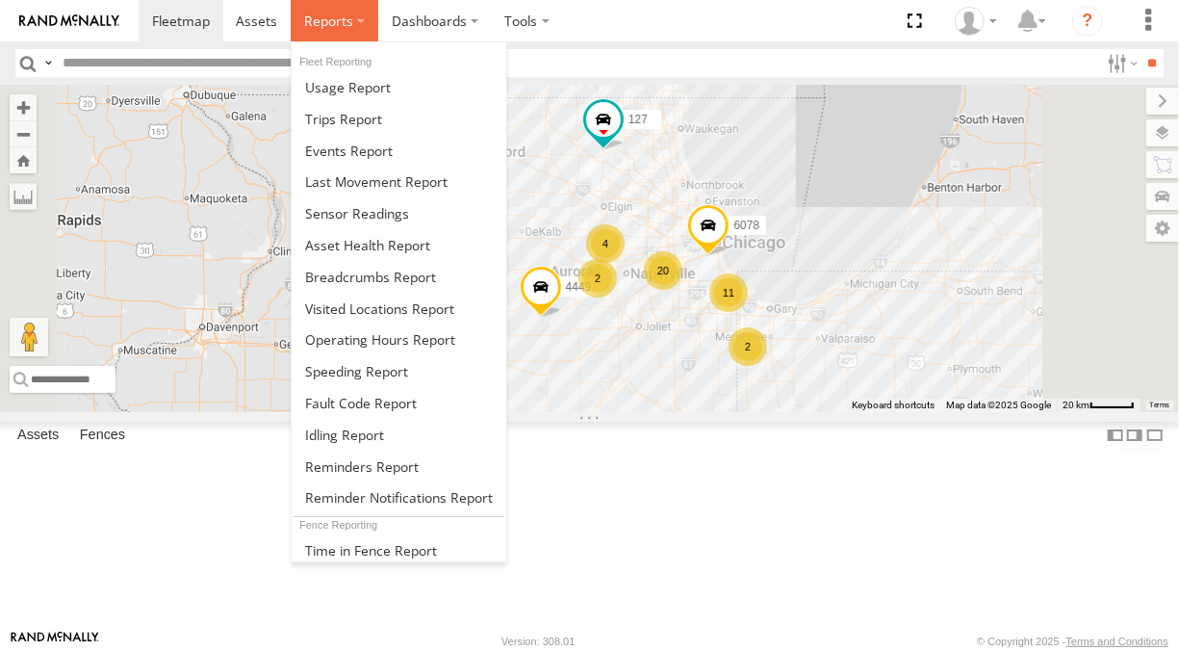
click at [347, 18] on span at bounding box center [328, 21] width 49 height 18
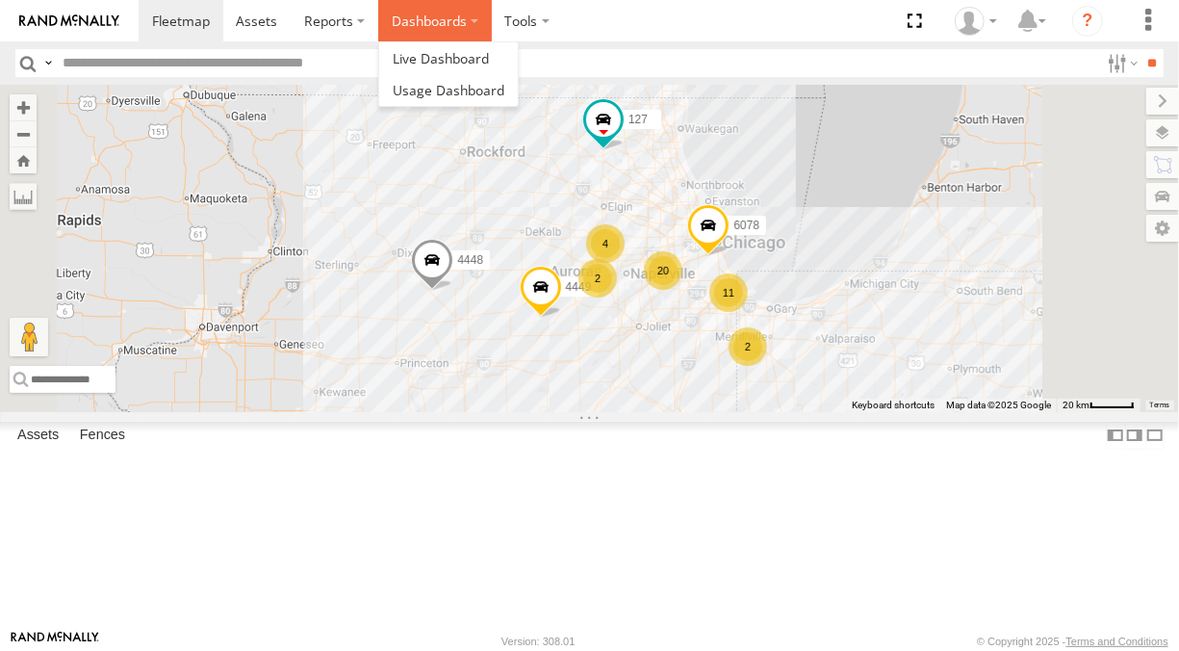
click at [425, 21] on label "Dashboards" at bounding box center [435, 20] width 114 height 41
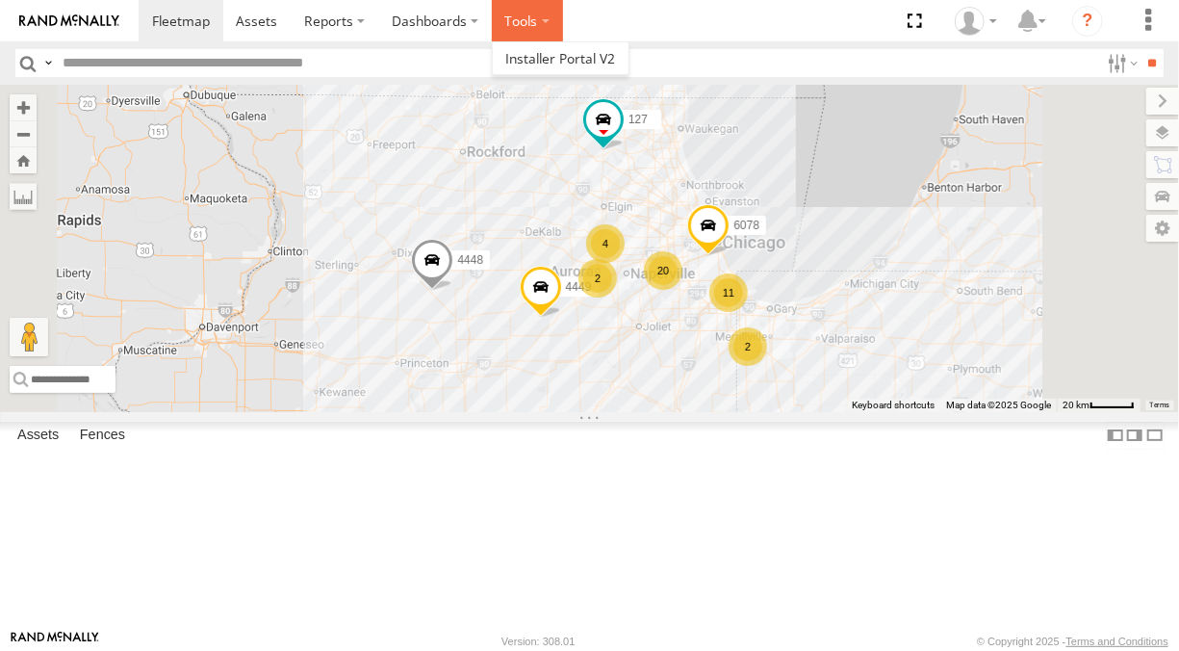
click at [501, 18] on label at bounding box center [527, 20] width 71 height 41
click at [268, 23] on span at bounding box center [256, 21] width 41 height 18
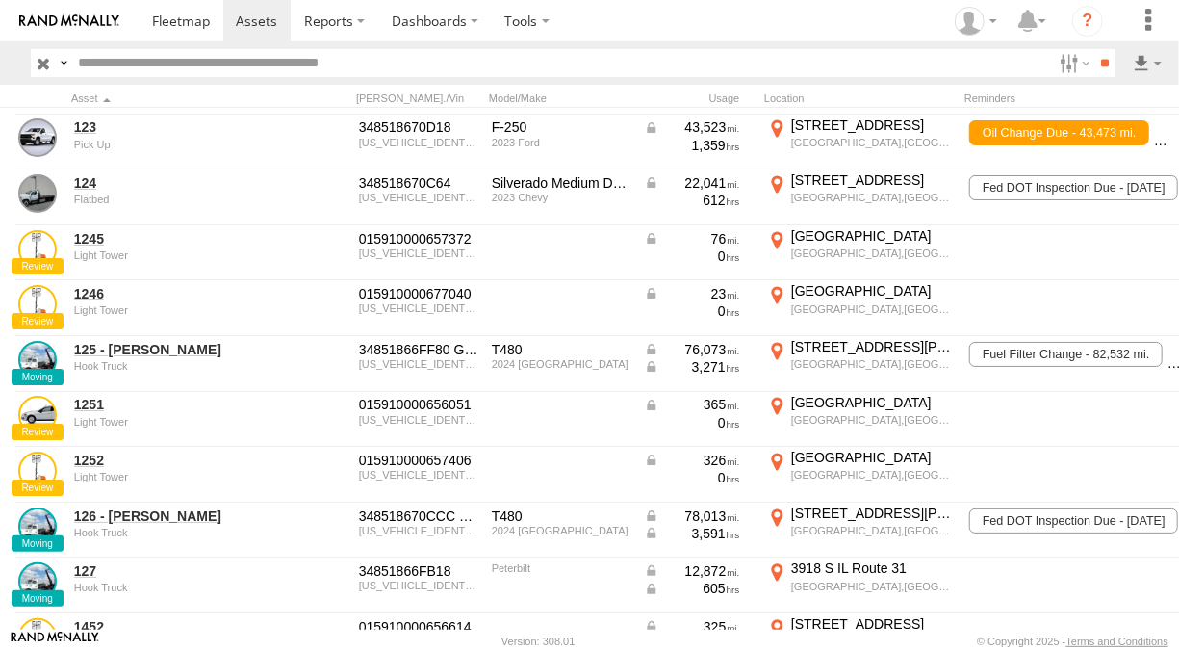
scroll to position [193, 0]
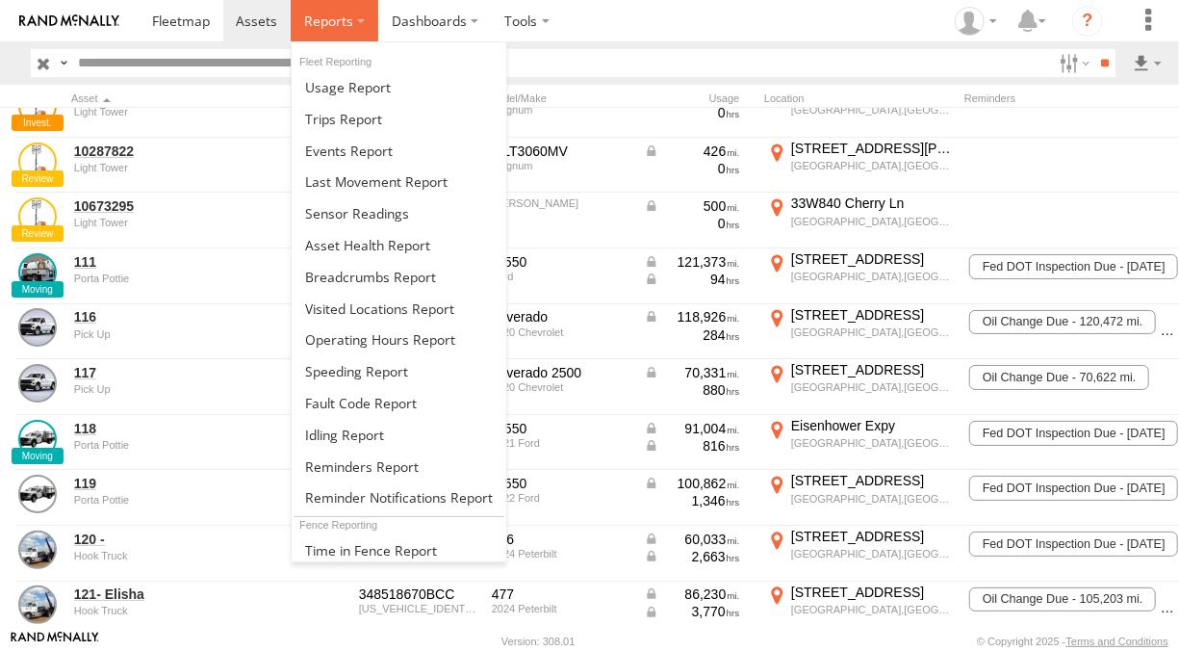
click at [357, 10] on label at bounding box center [335, 20] width 88 height 41
